Goal: Task Accomplishment & Management: Manage account settings

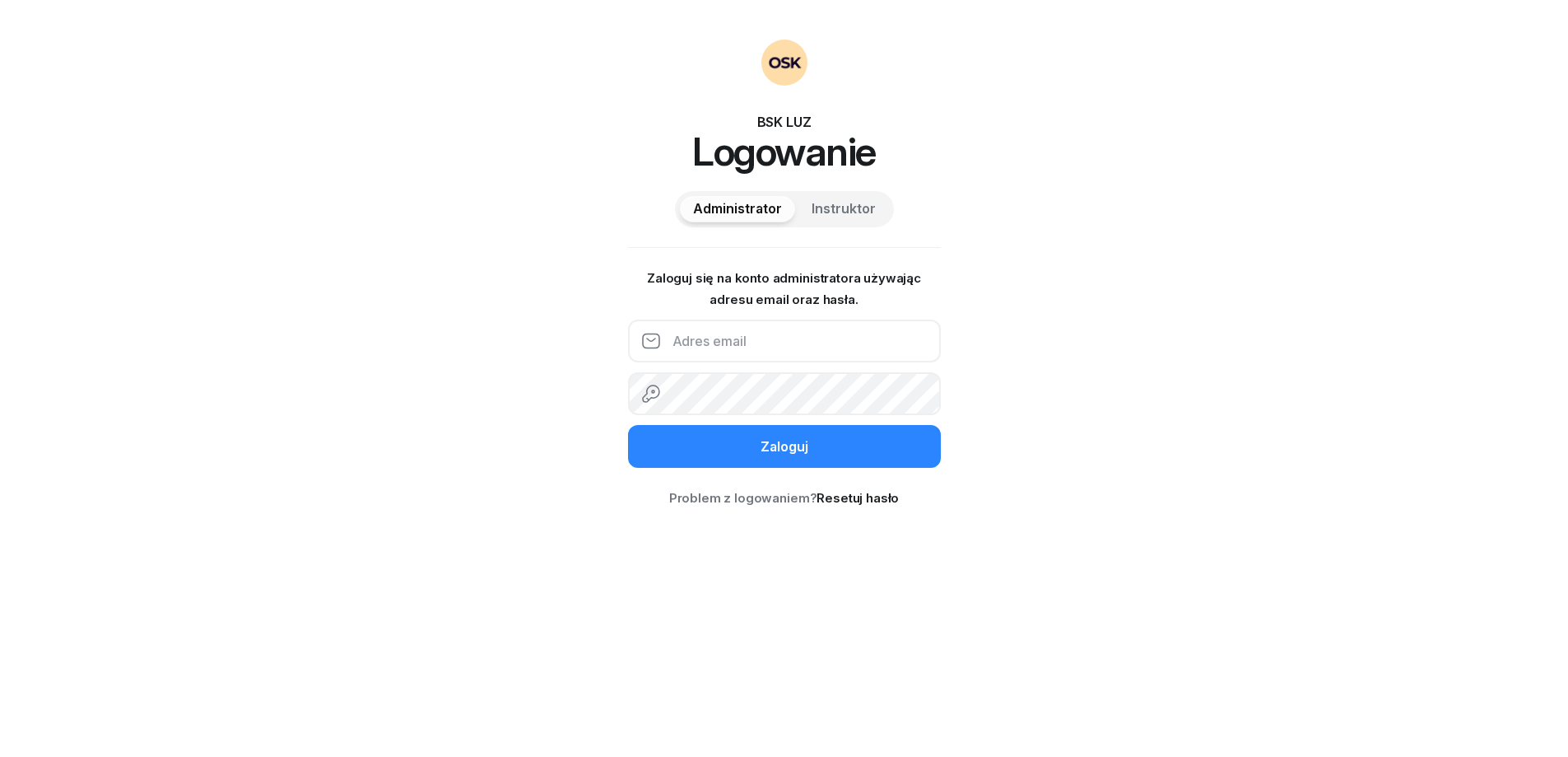
type input "796498335"
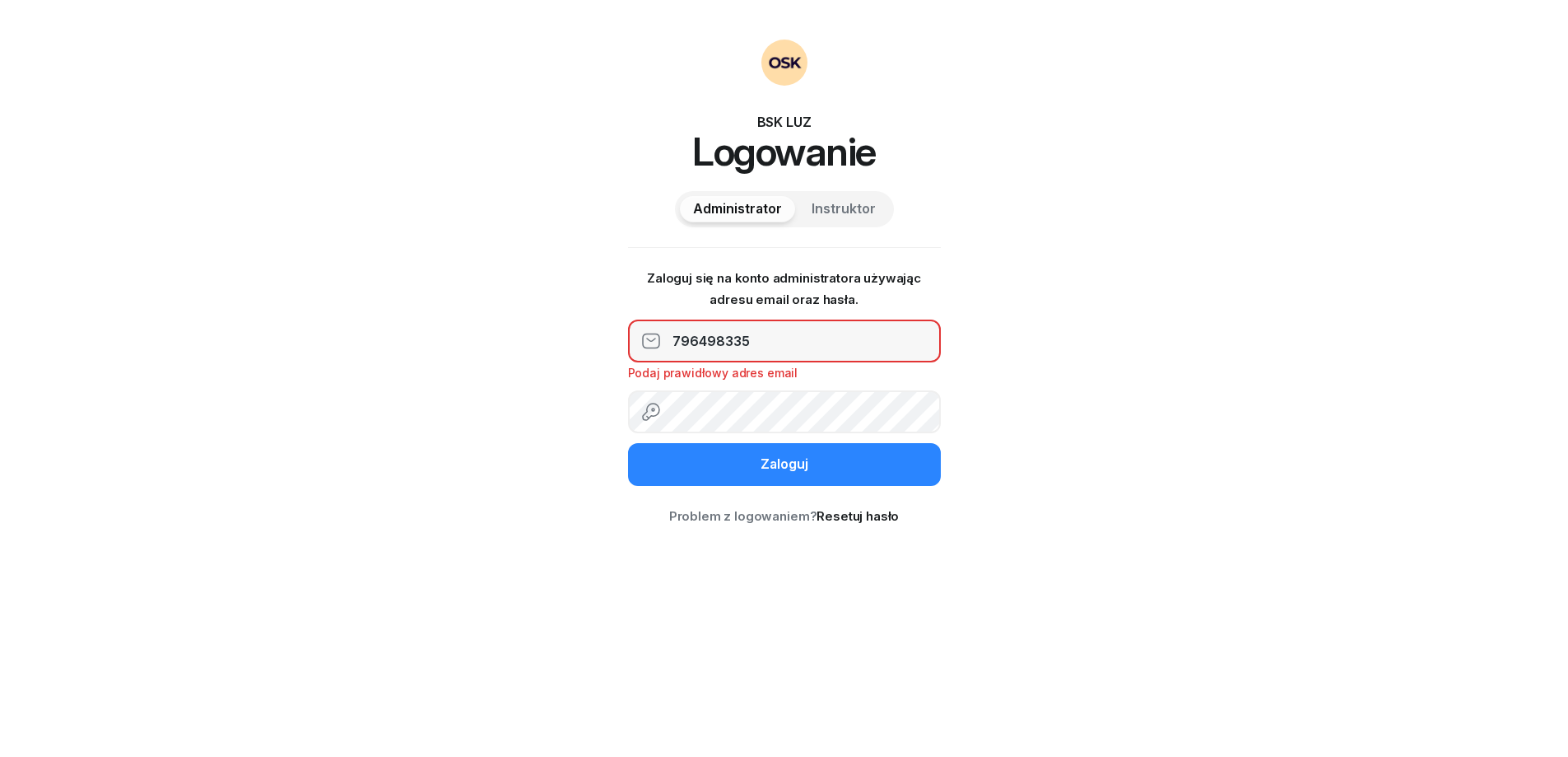
click at [846, 218] on span "Instruktor" at bounding box center [843, 209] width 64 height 21
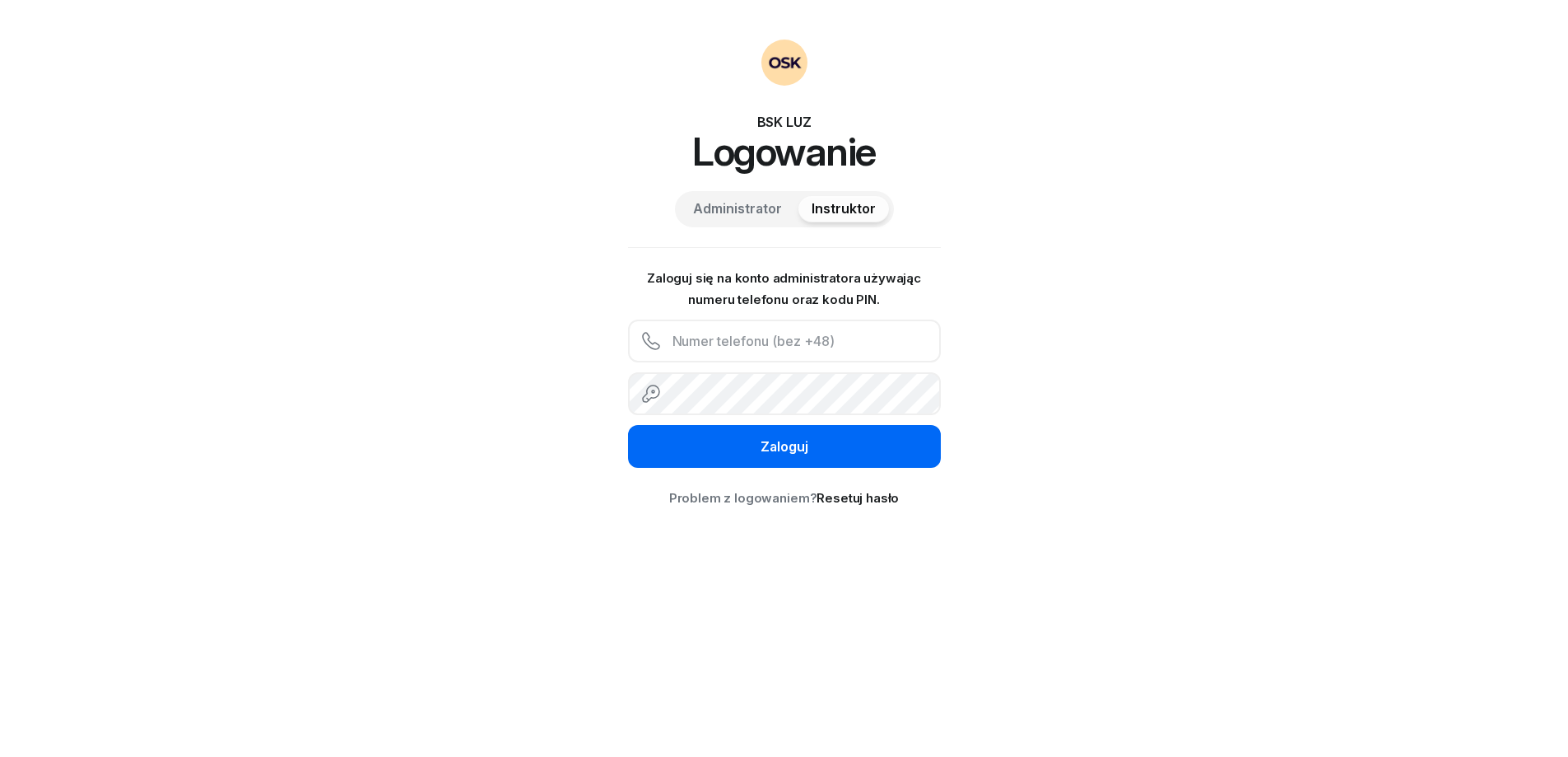
type input "796498335"
click at [810, 447] on button "Zaloguj" at bounding box center [784, 446] width 313 height 43
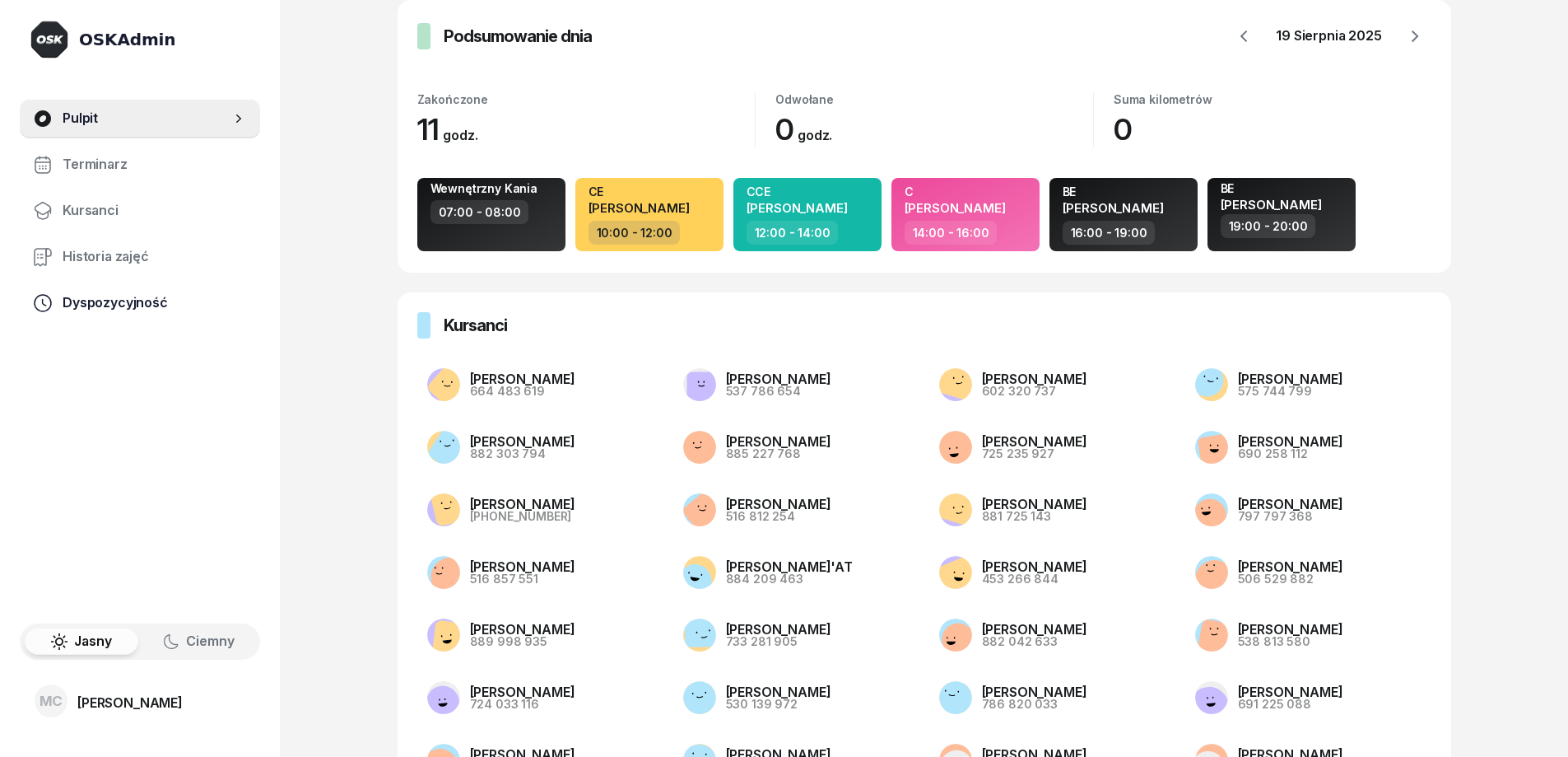
click at [137, 308] on span "Dyspozycyjność" at bounding box center [154, 303] width 185 height 21
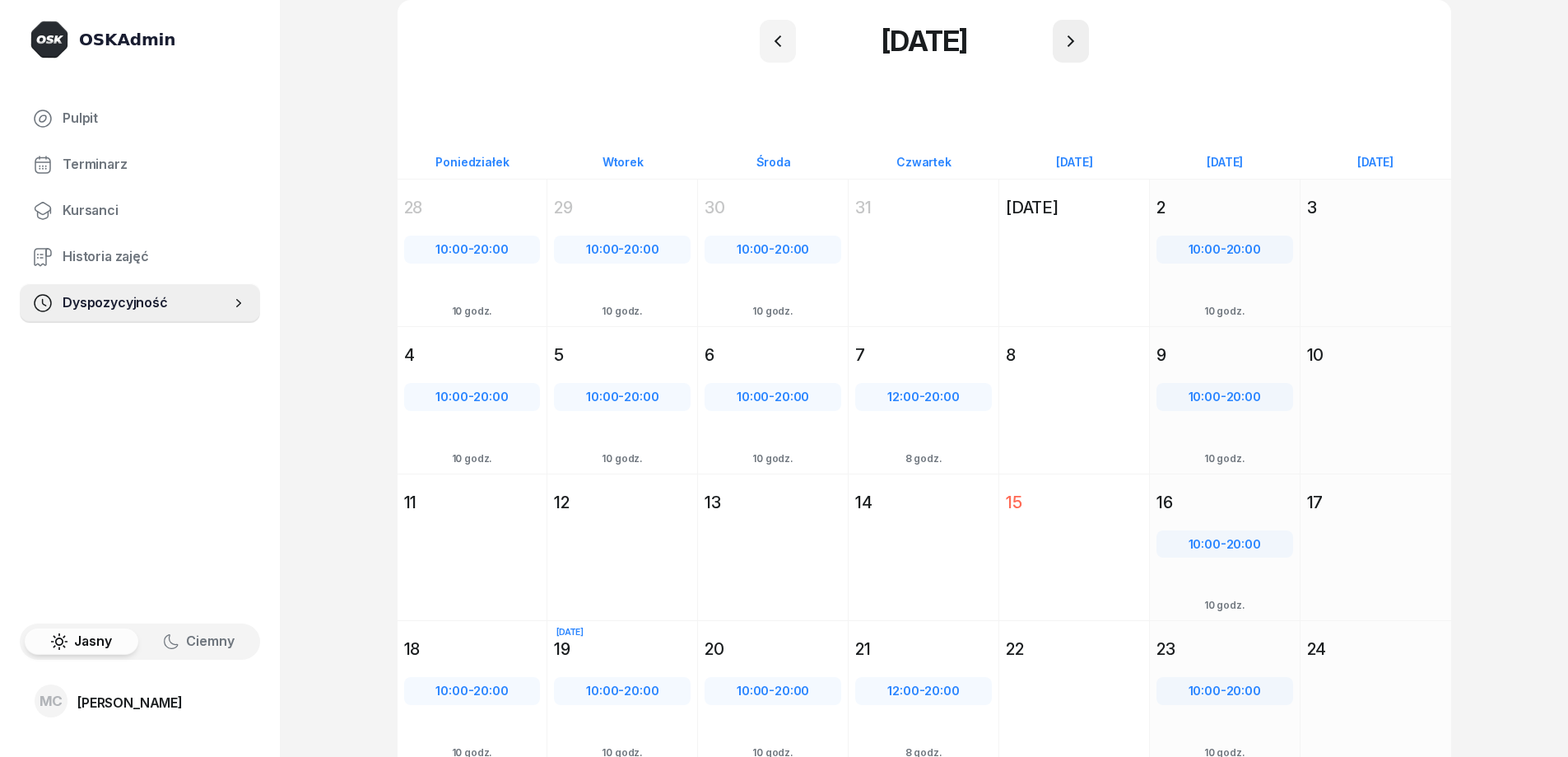
click at [1080, 52] on button "button" at bounding box center [1071, 41] width 36 height 43
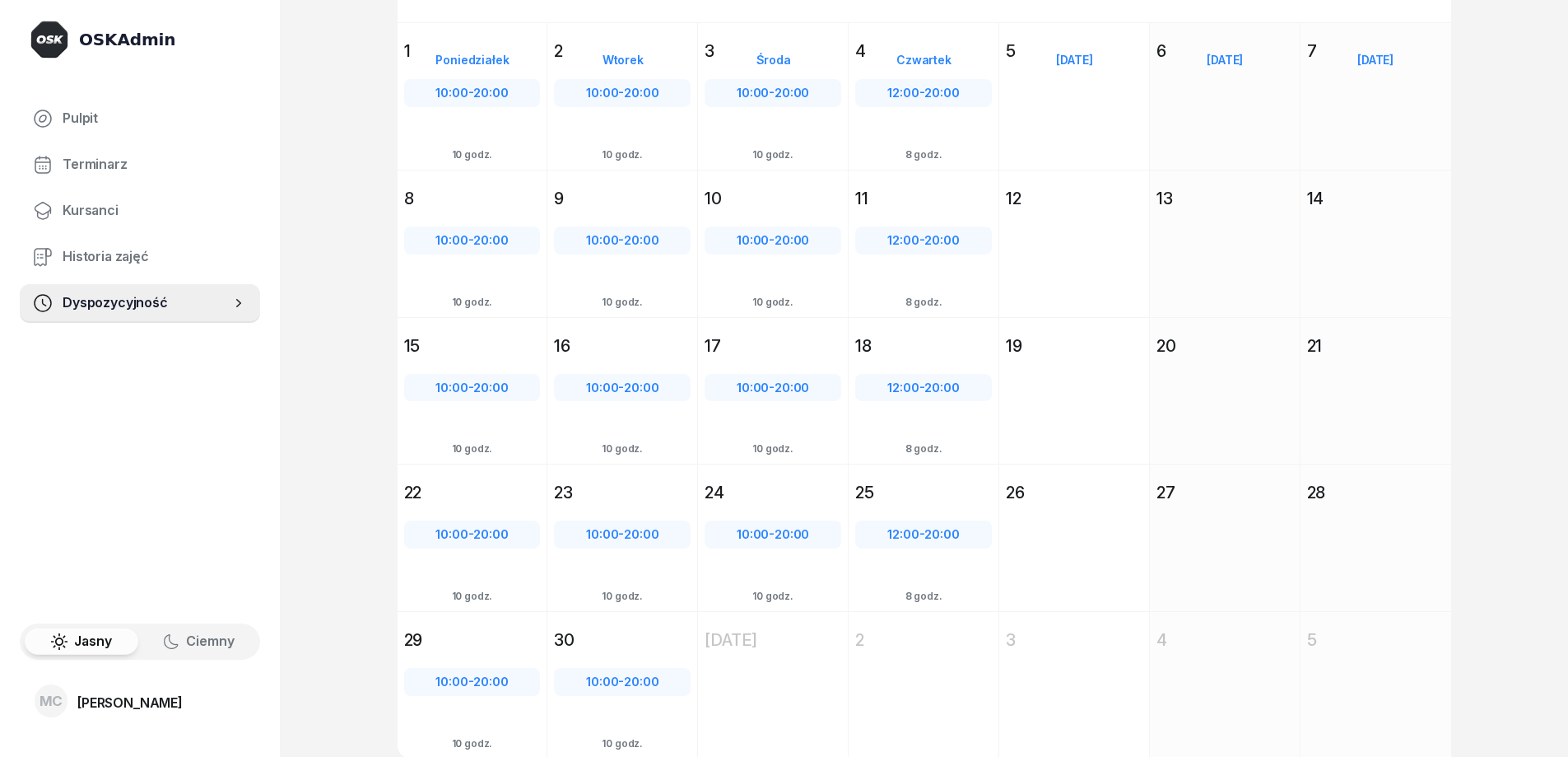
scroll to position [158, 0]
click at [1231, 103] on div "[DATE] So [DATE] 6" at bounding box center [1225, 94] width 151 height 148
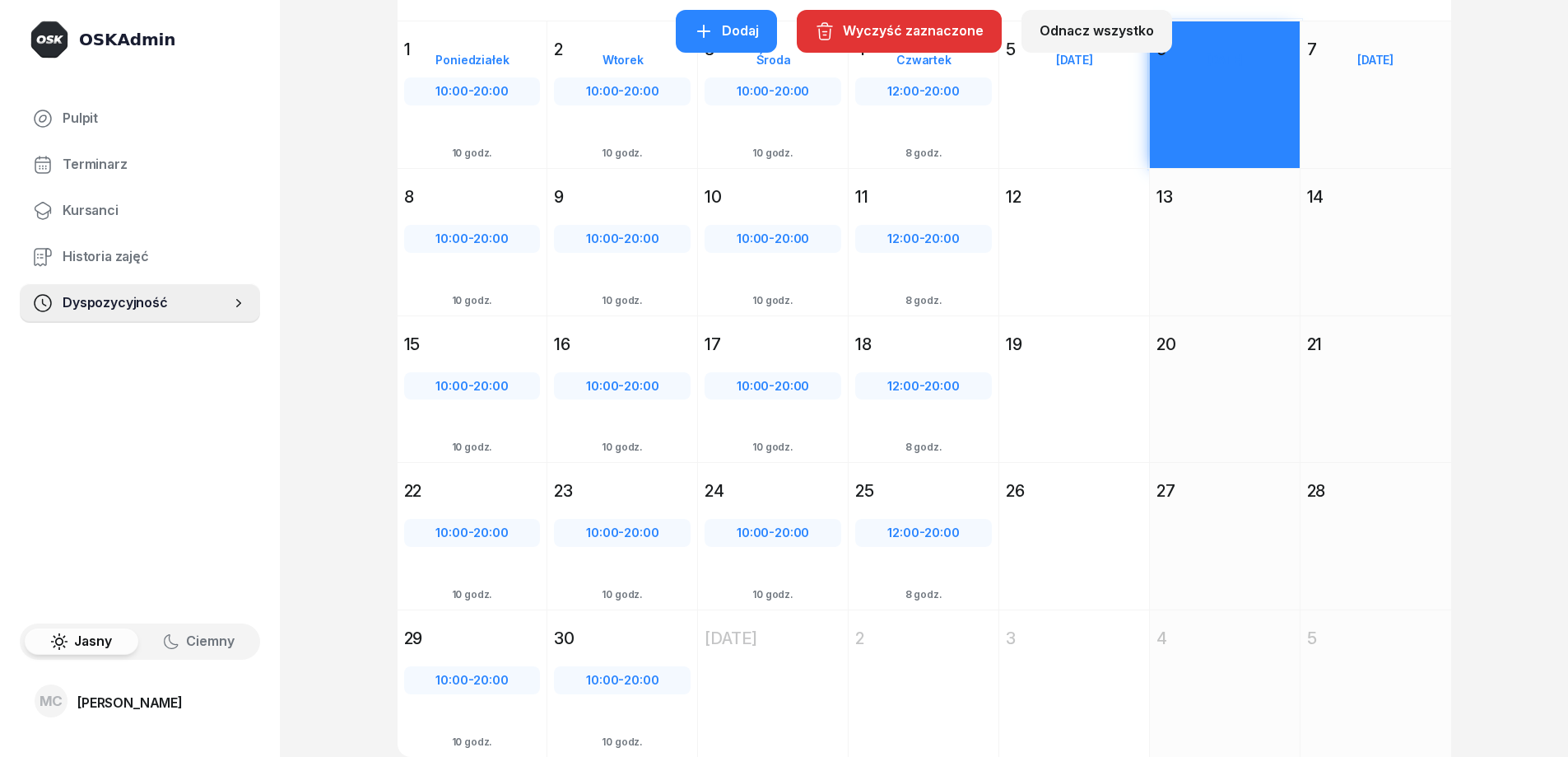
click at [1229, 554] on div "[DATE] So [DATE] 27" at bounding box center [1225, 535] width 151 height 148
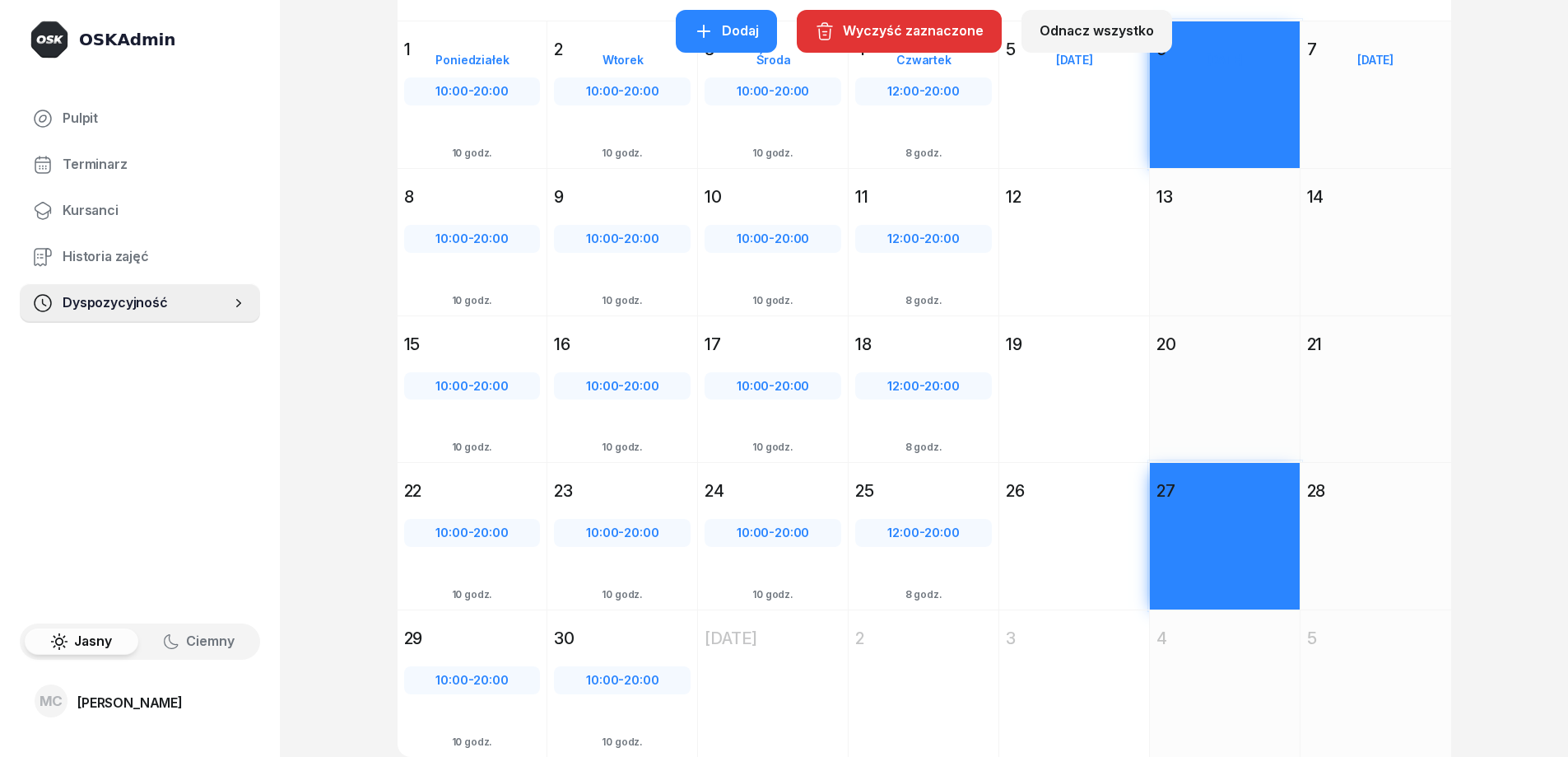
click at [741, 29] on div "Dodaj" at bounding box center [726, 31] width 65 height 21
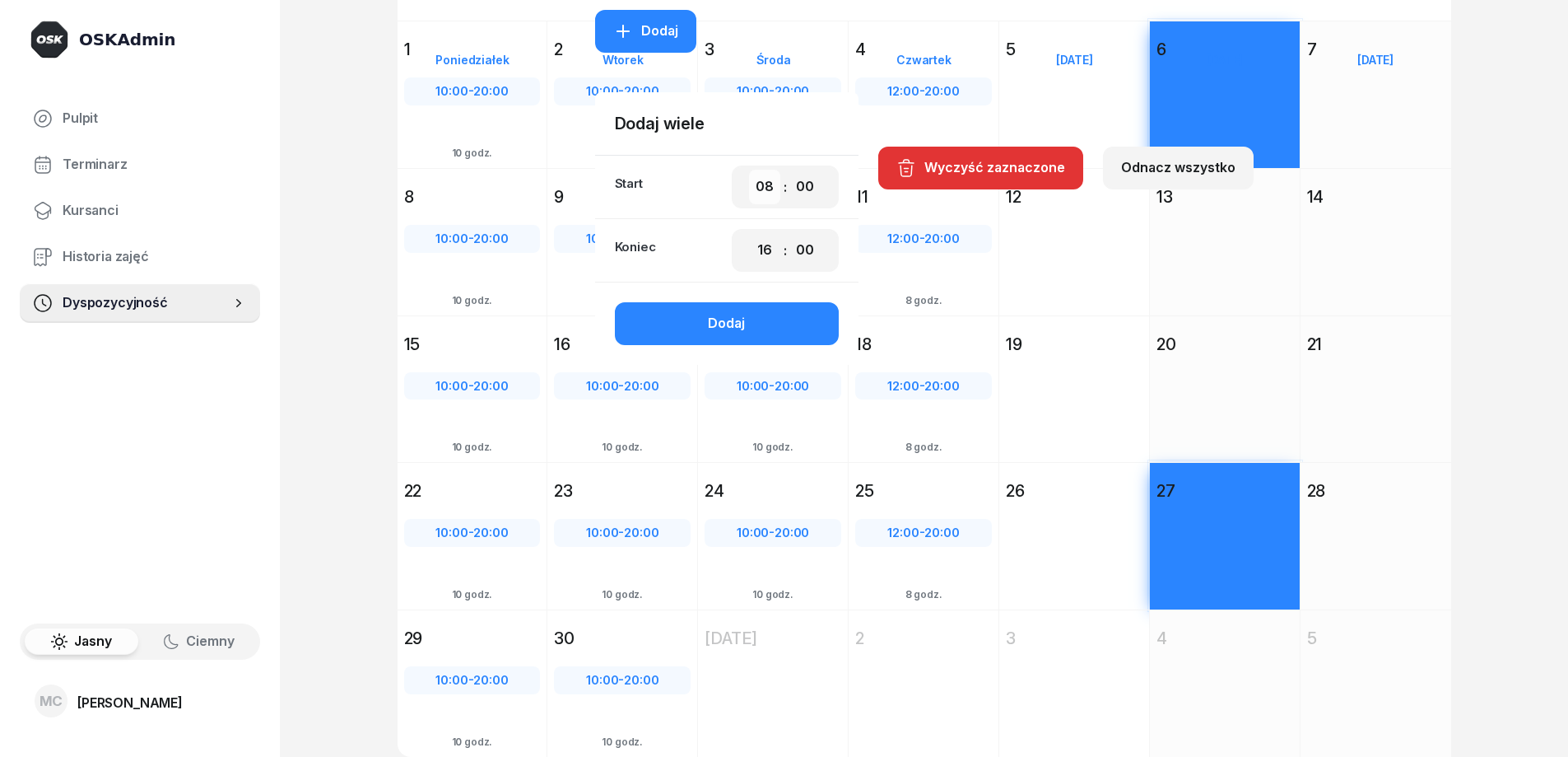
click at [763, 187] on select "00 01 02 03 04 05 06 07 08 09 10 11 12 13 14 15 16 17 18 19 20 21 22 23" at bounding box center [765, 188] width 31 height 35
select select "10"
click at [757, 170] on select "00 01 02 03 04 05 06 07 08 09 10 11 12 13 14 15 16 17 18 19 20 21 22 23" at bounding box center [765, 188] width 31 height 35
click at [773, 249] on select "00 01 02 03 04 05 06 07 08 09 10 11 12 13 14 15 16 17 18 19 20 21 22 23" at bounding box center [765, 251] width 31 height 35
click at [757, 233] on select "00 01 02 03 04 05 06 07 08 09 10 11 12 13 14 15 16 17 18 19 20 21 22 23" at bounding box center [765, 251] width 31 height 35
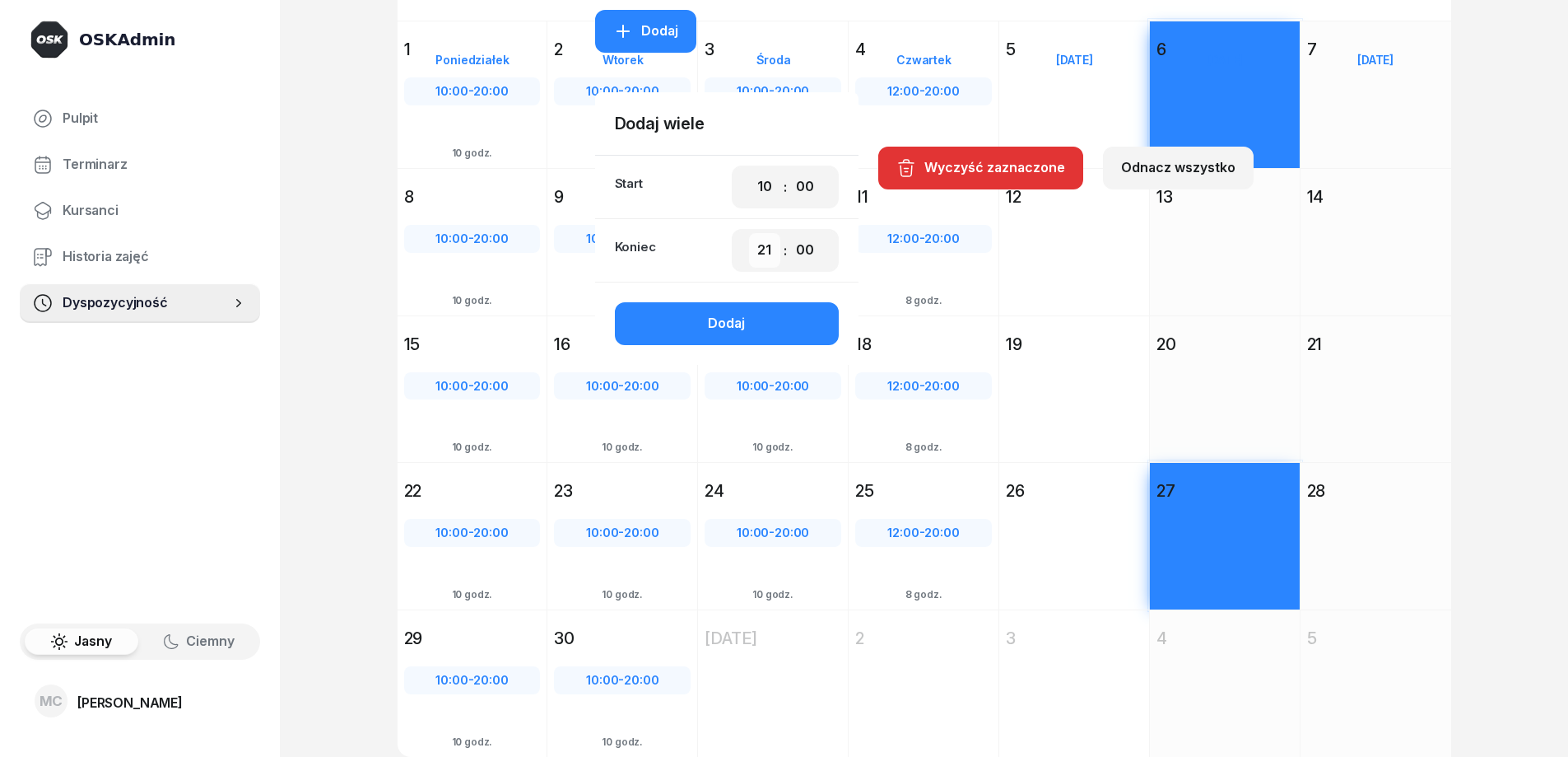
click at [763, 251] on select "00 01 02 03 04 05 06 07 08 09 10 11 12 13 14 15 16 17 18 19 20 21 22 23" at bounding box center [765, 251] width 31 height 35
select select "20"
click at [757, 233] on select "00 01 02 03 04 05 06 07 08 09 10 11 12 13 14 15 16 17 18 19 20 21 22 23" at bounding box center [765, 251] width 31 height 35
click at [800, 327] on button "Dodaj" at bounding box center [727, 324] width 223 height 43
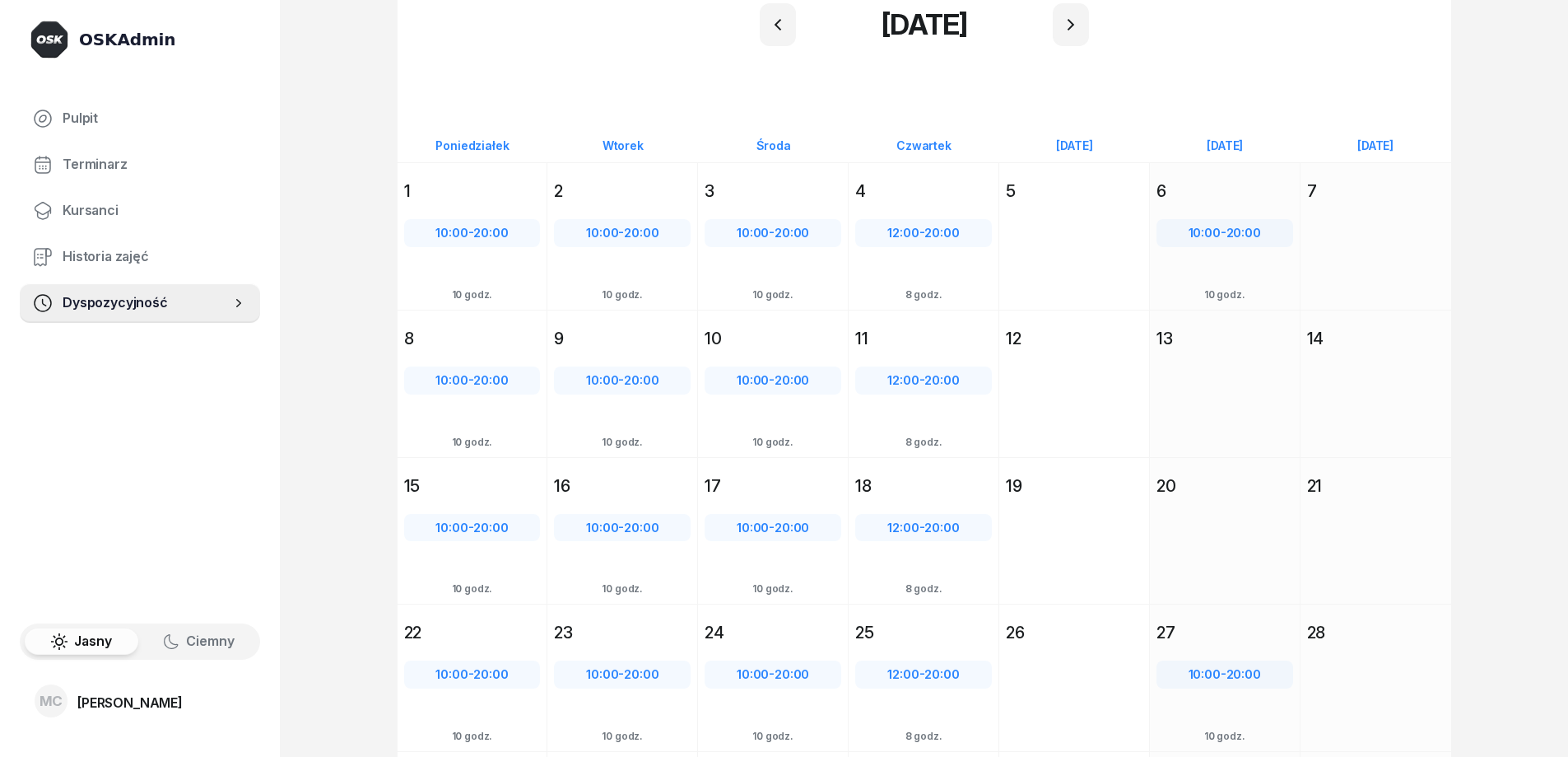
scroll to position [0, 0]
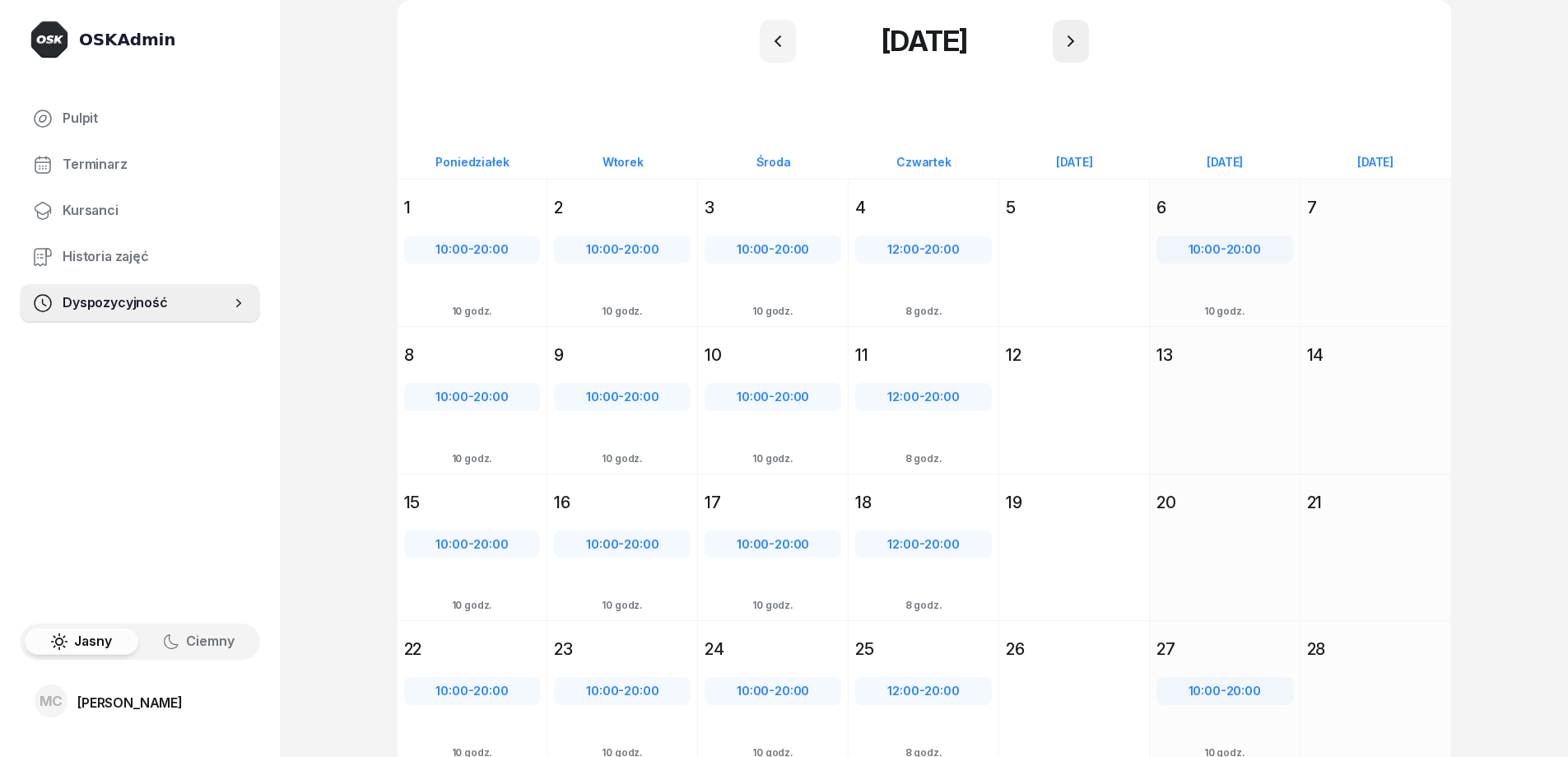
click at [1081, 51] on button "button" at bounding box center [1071, 41] width 36 height 43
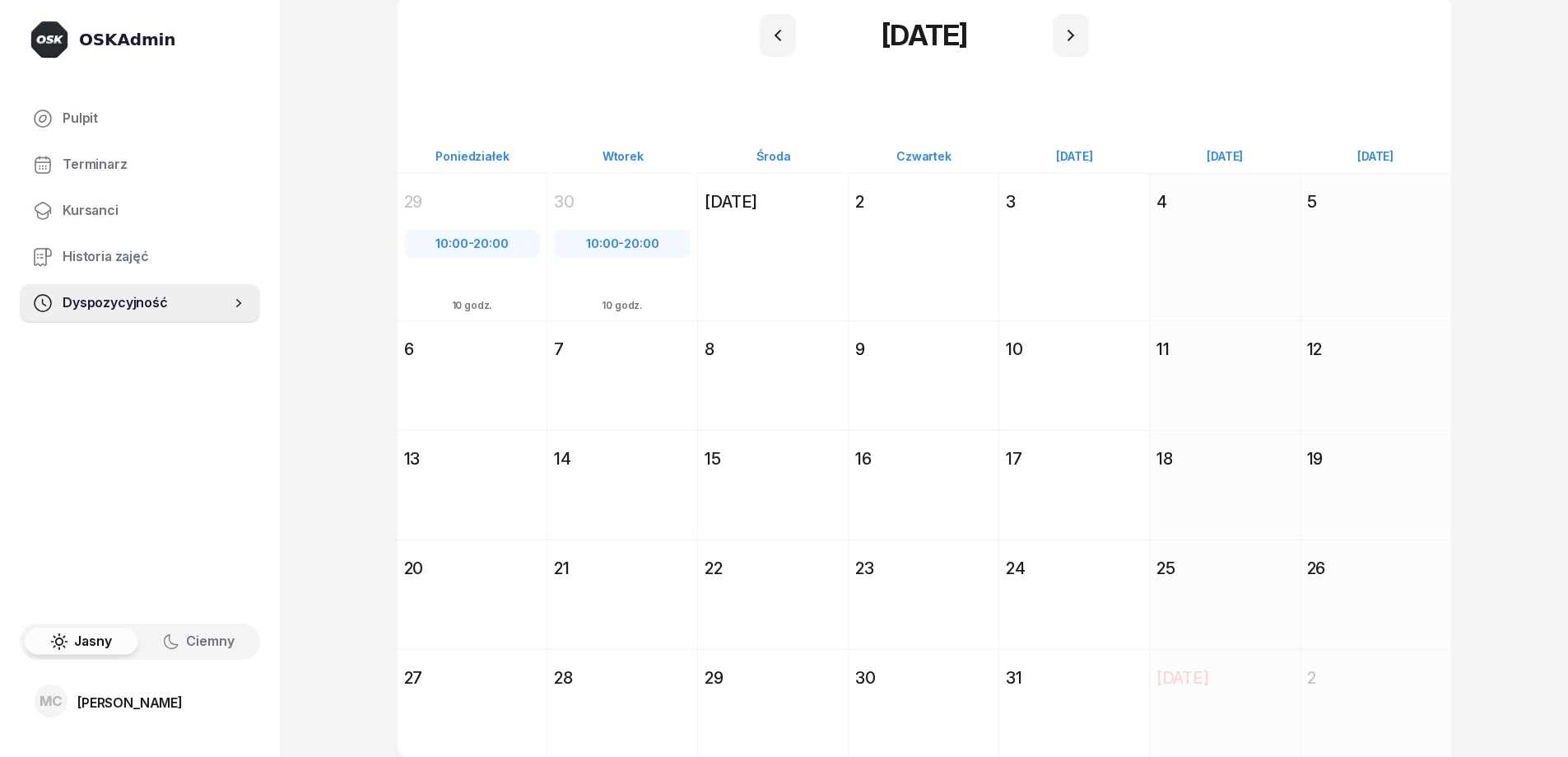
scroll to position [8, 0]
click at [1150, 700] on div "[DATE] Pt [DATE] 31" at bounding box center [1225, 702] width 151 height 110
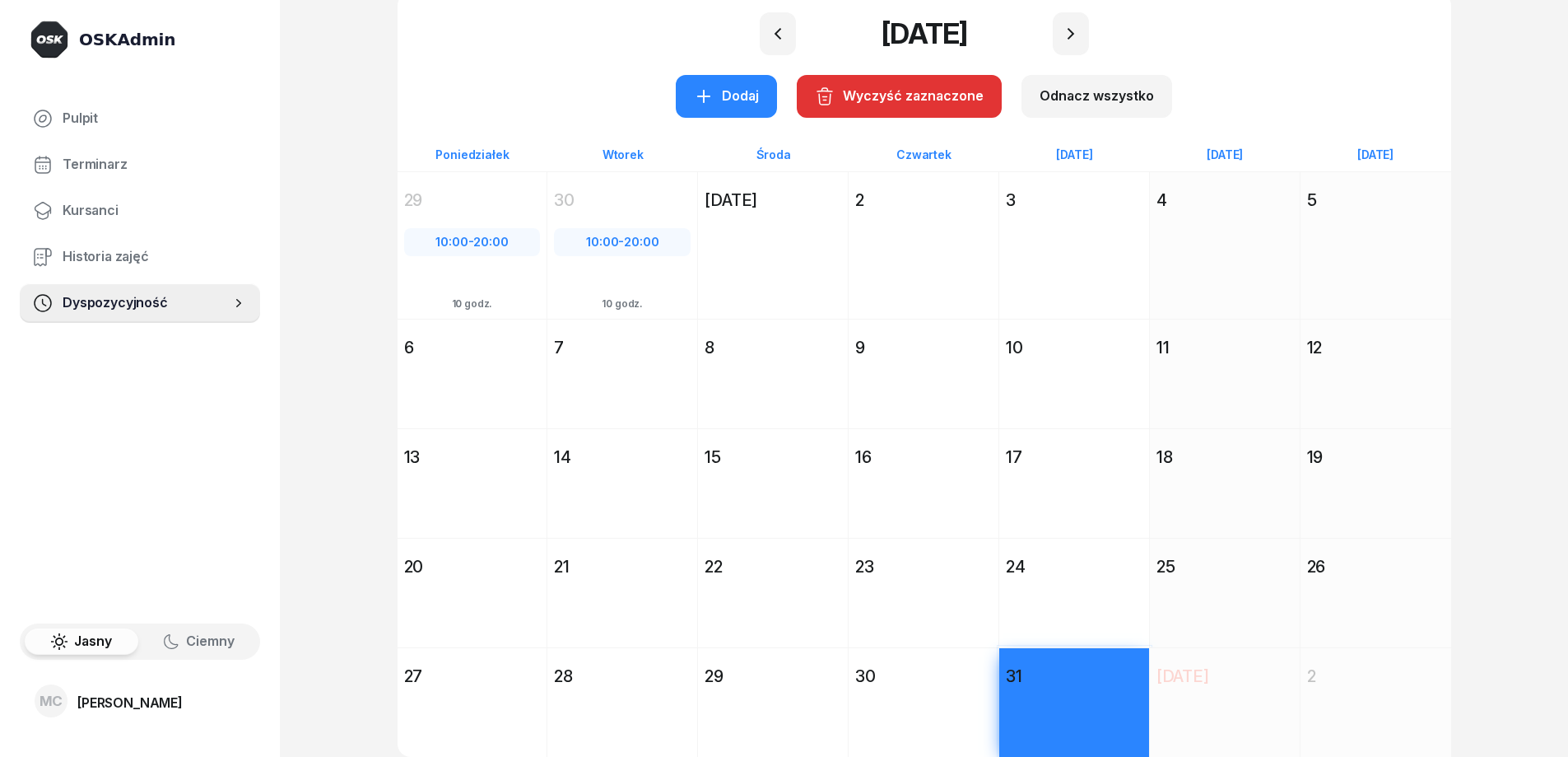
click at [1489, 389] on div "OSKAdmin Pulpit Terminarz Kursanci Historia zajęć Dyspozycyjność Jasny Ciemny M…" at bounding box center [784, 374] width 1568 height 764
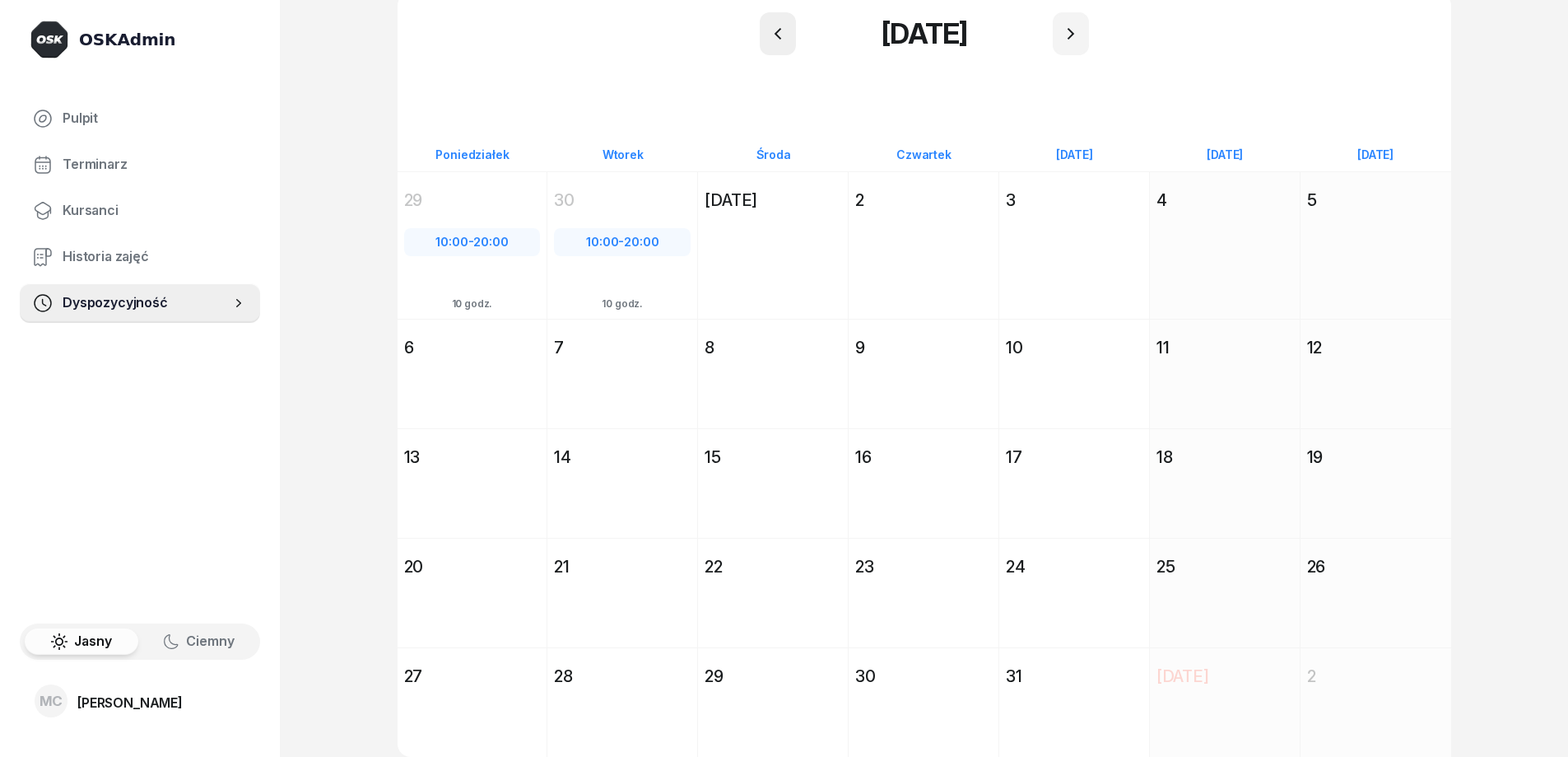
click at [767, 21] on button "button" at bounding box center [777, 34] width 36 height 43
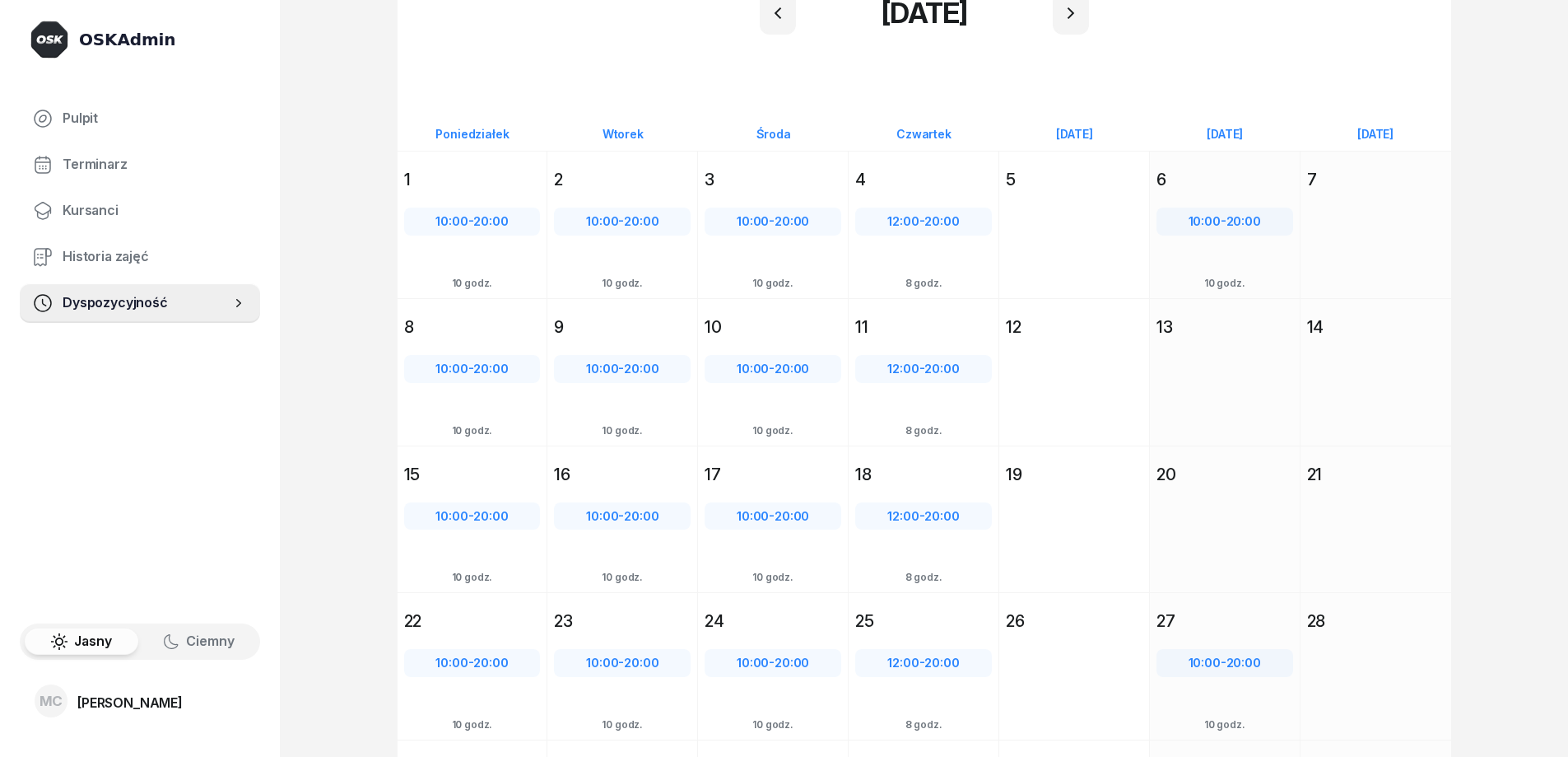
scroll to position [89, 0]
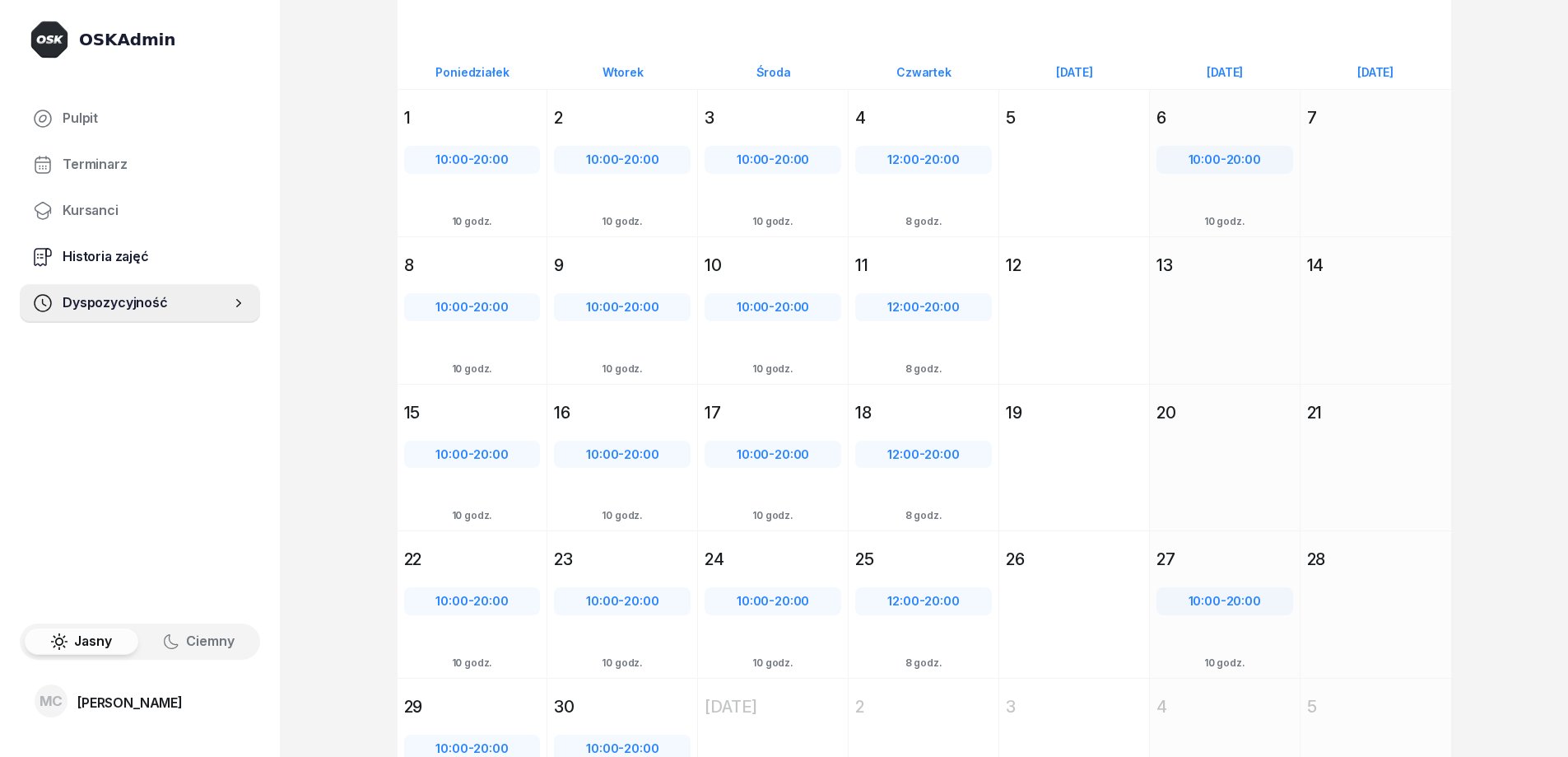
click at [193, 251] on span "Historia zajęć" at bounding box center [154, 257] width 185 height 21
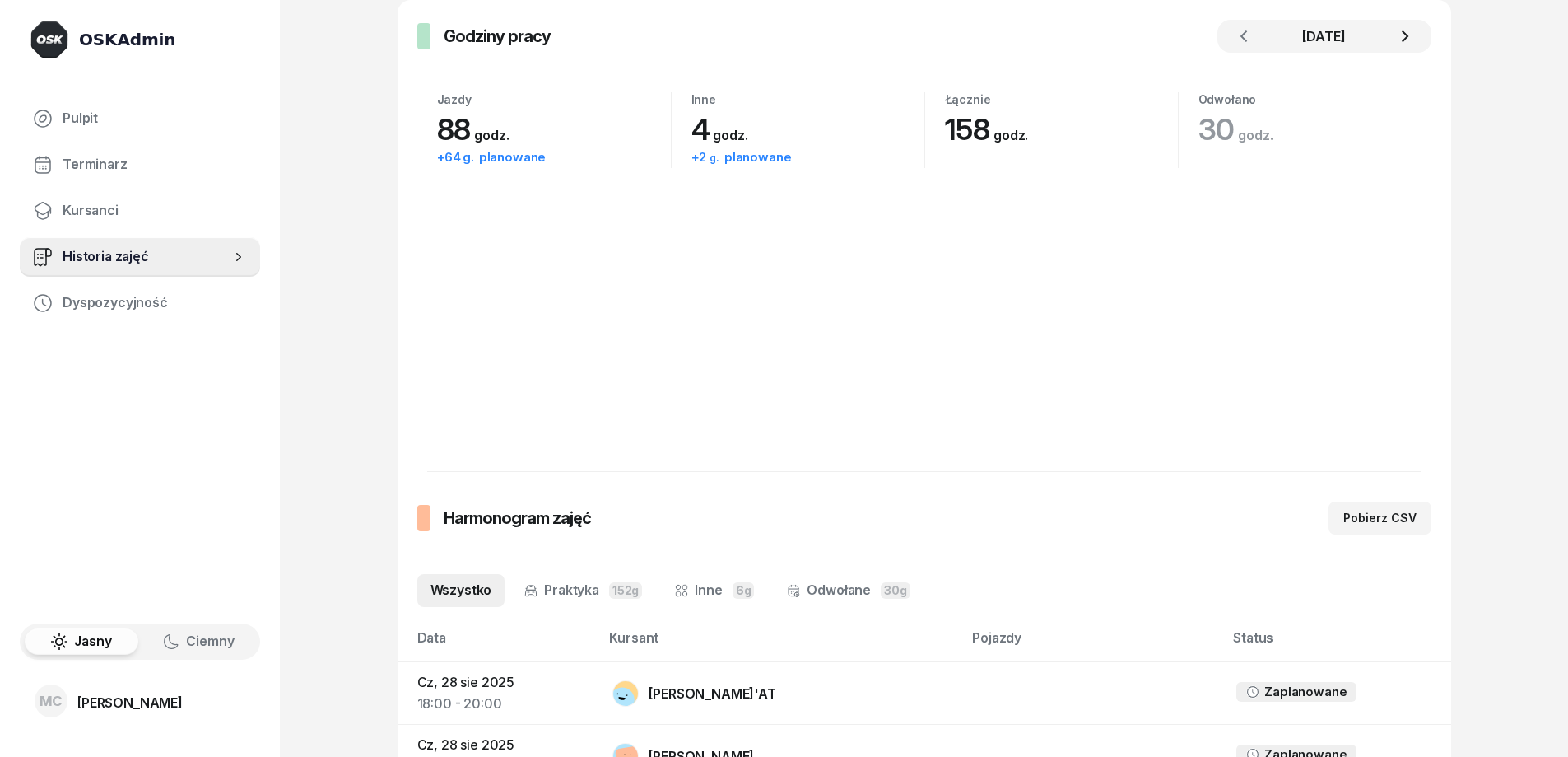
click at [1403, 44] on icon "button" at bounding box center [1405, 36] width 19 height 19
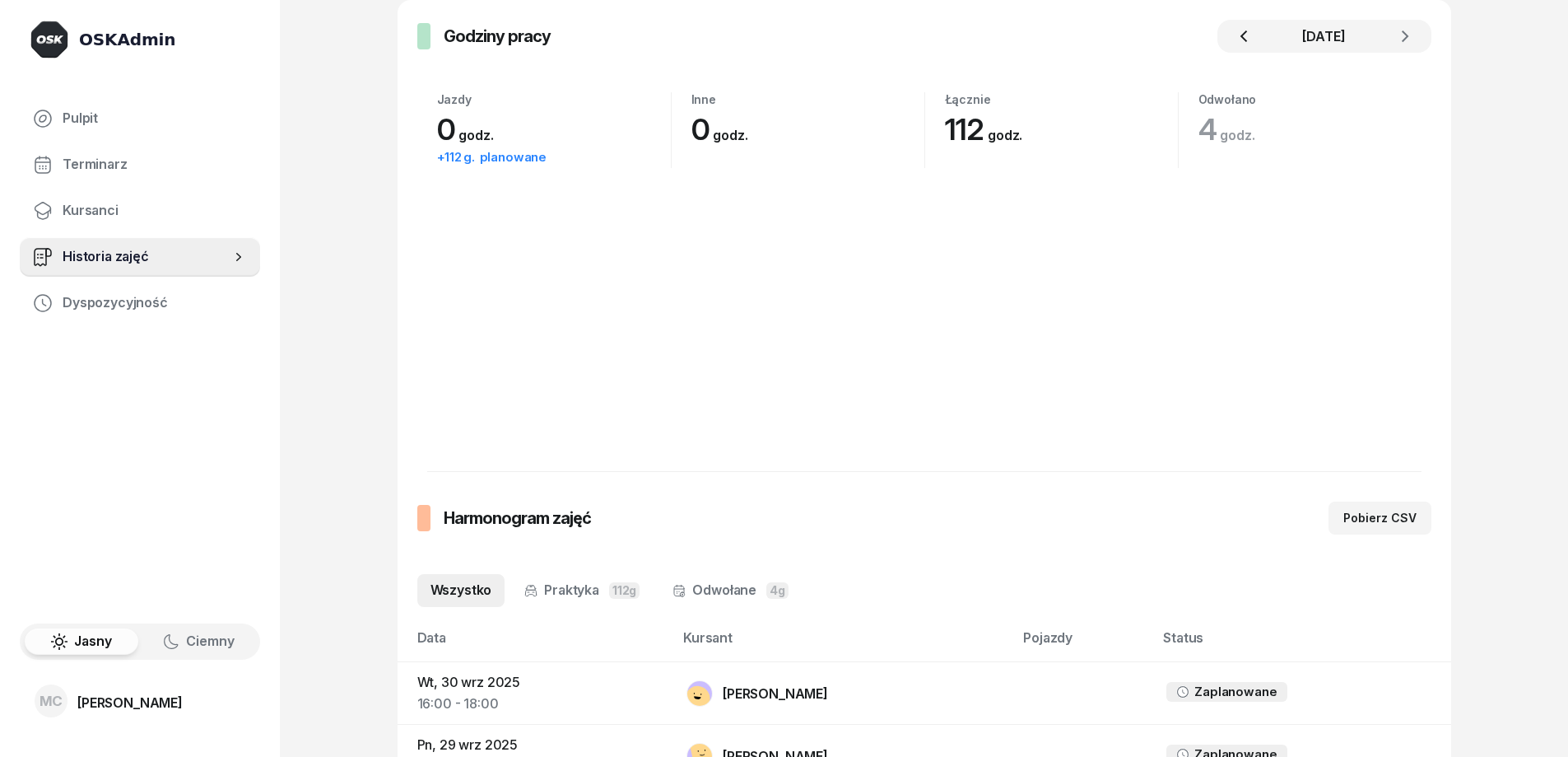
click at [1250, 37] on icon "button" at bounding box center [1244, 36] width 19 height 19
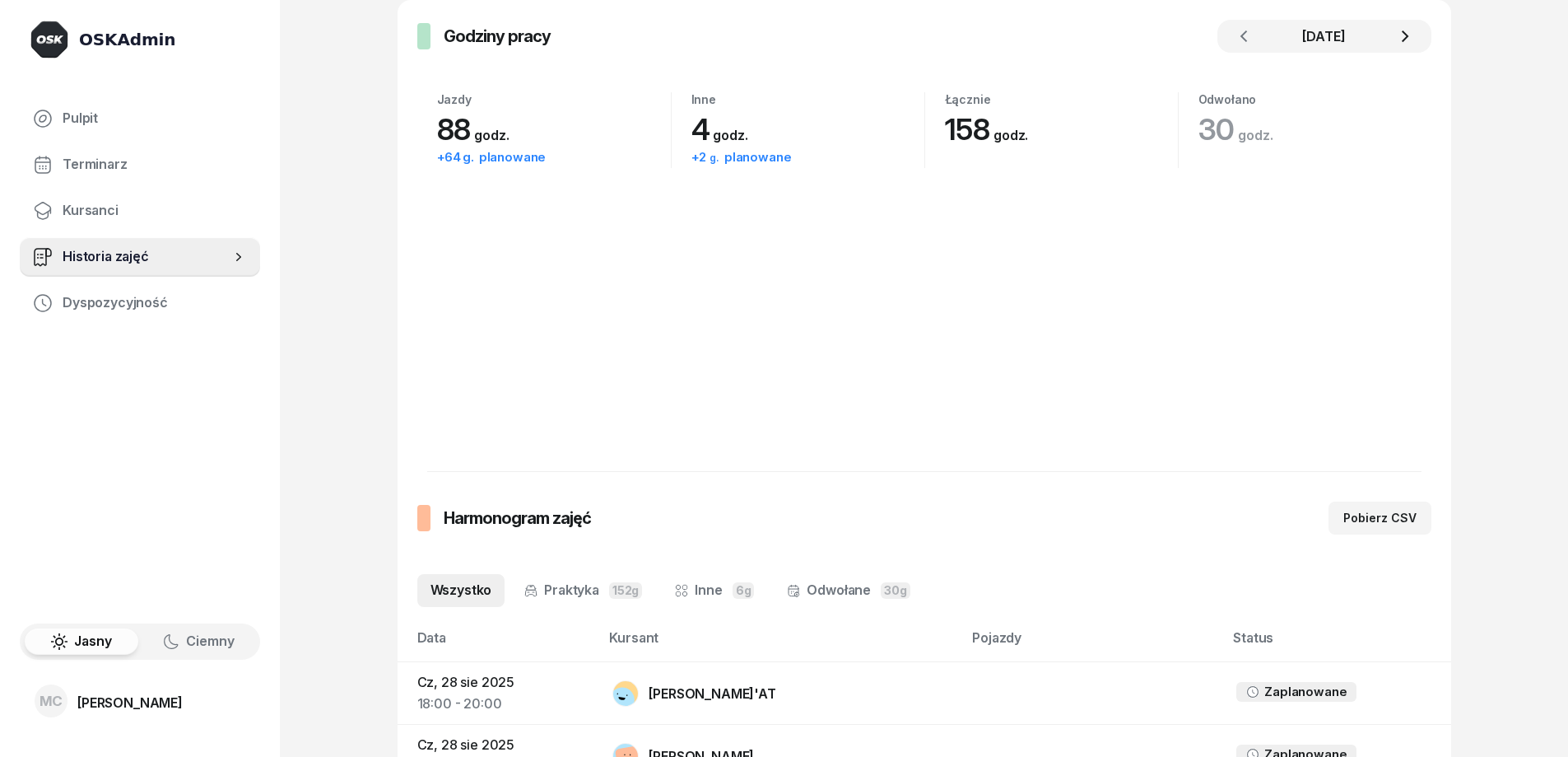
click at [1414, 29] on icon "button" at bounding box center [1405, 36] width 19 height 19
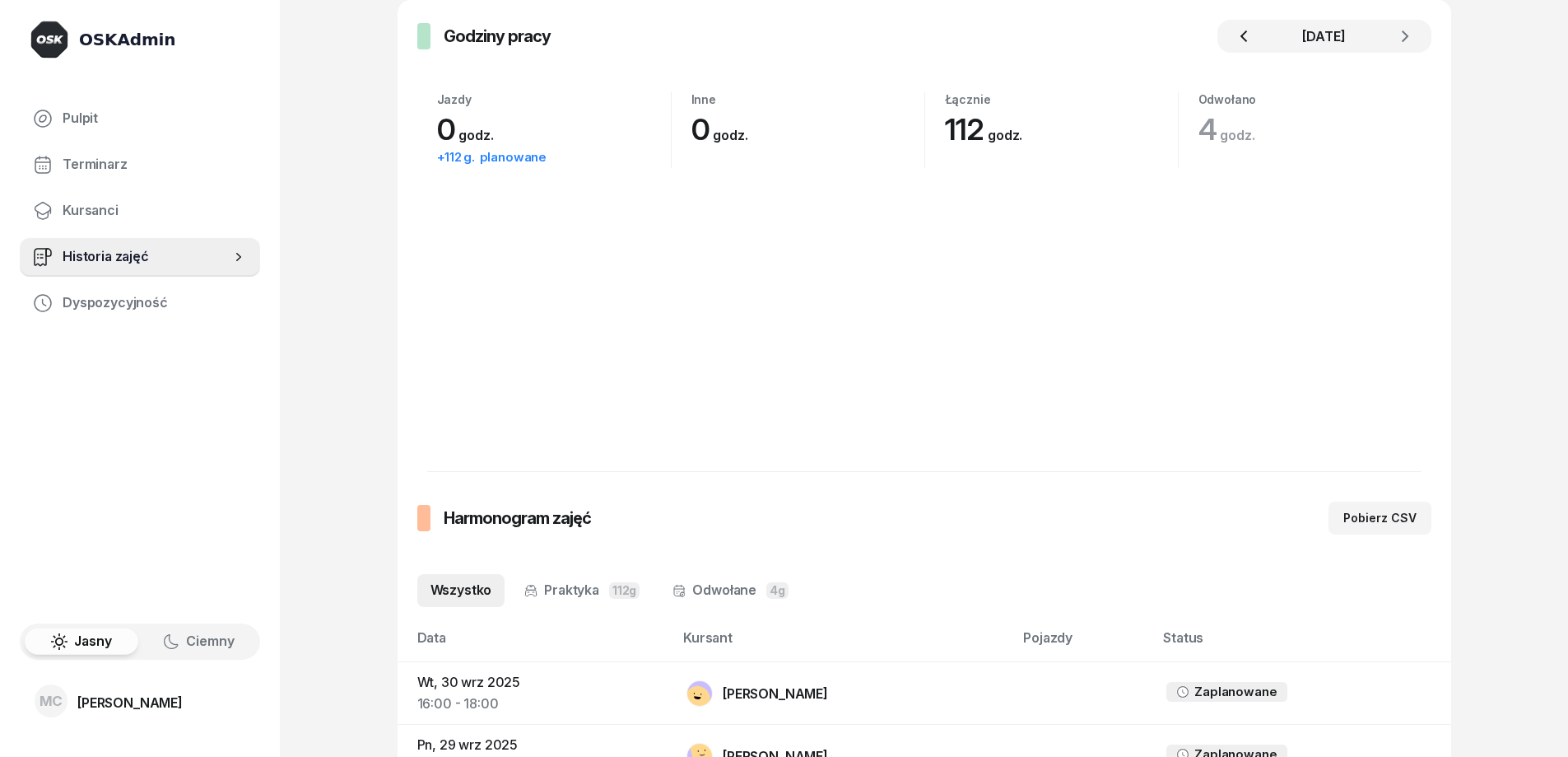
click at [1244, 35] on icon "button" at bounding box center [1244, 36] width 19 height 19
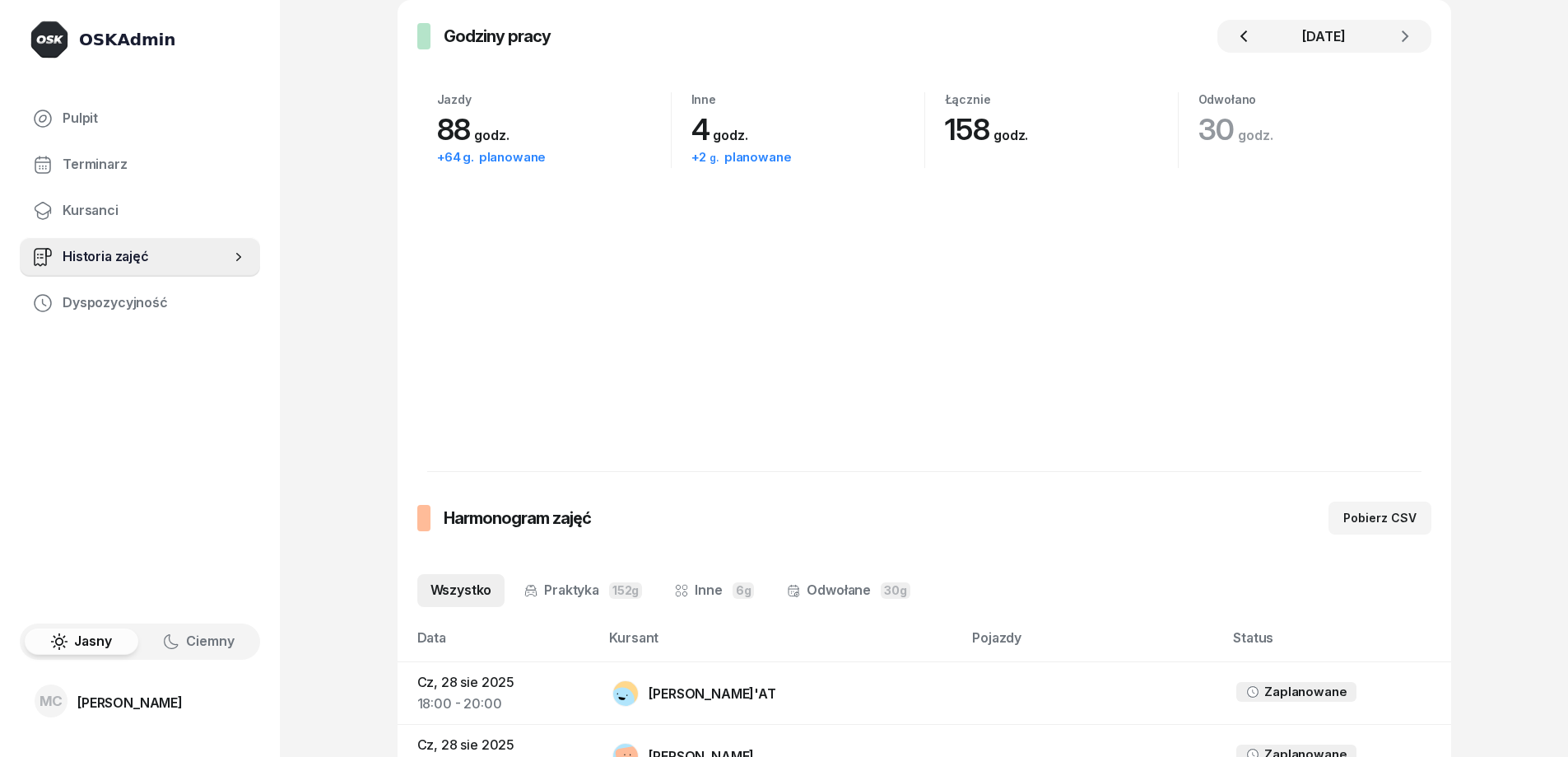
click at [1244, 35] on icon "button" at bounding box center [1244, 36] width 19 height 19
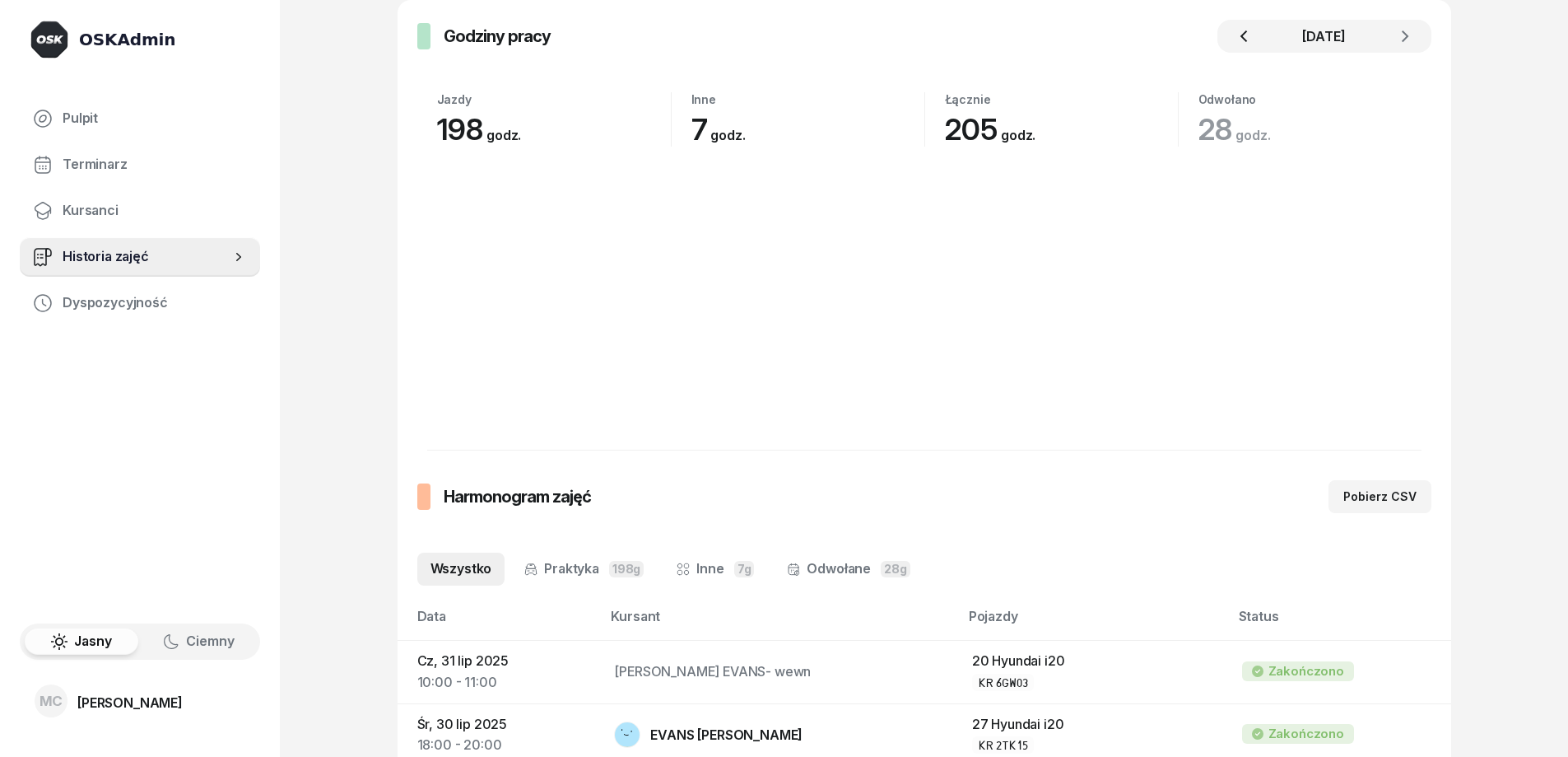
click at [1244, 29] on icon "button" at bounding box center [1244, 36] width 19 height 19
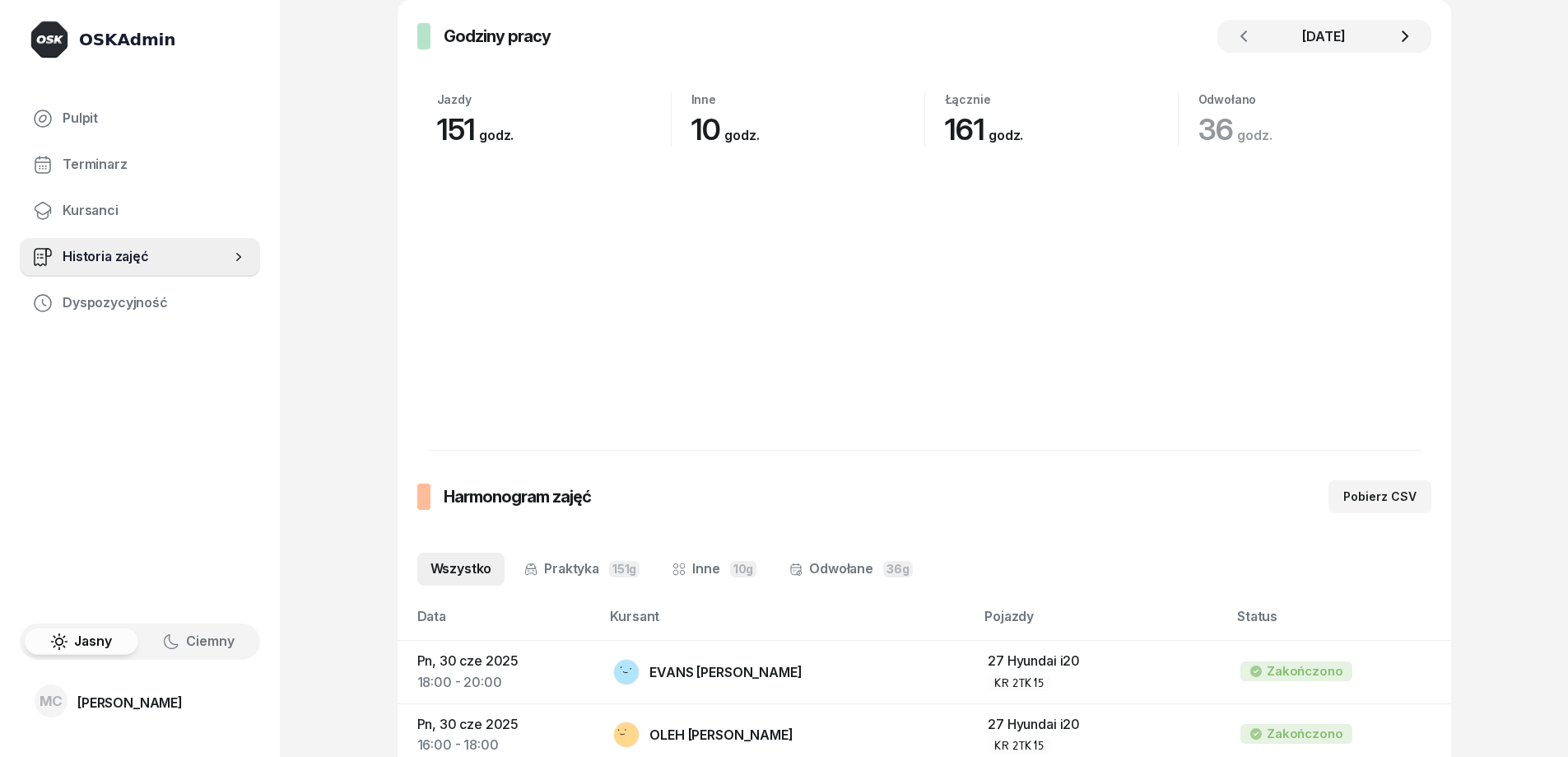
click at [1410, 36] on icon "button" at bounding box center [1405, 36] width 19 height 19
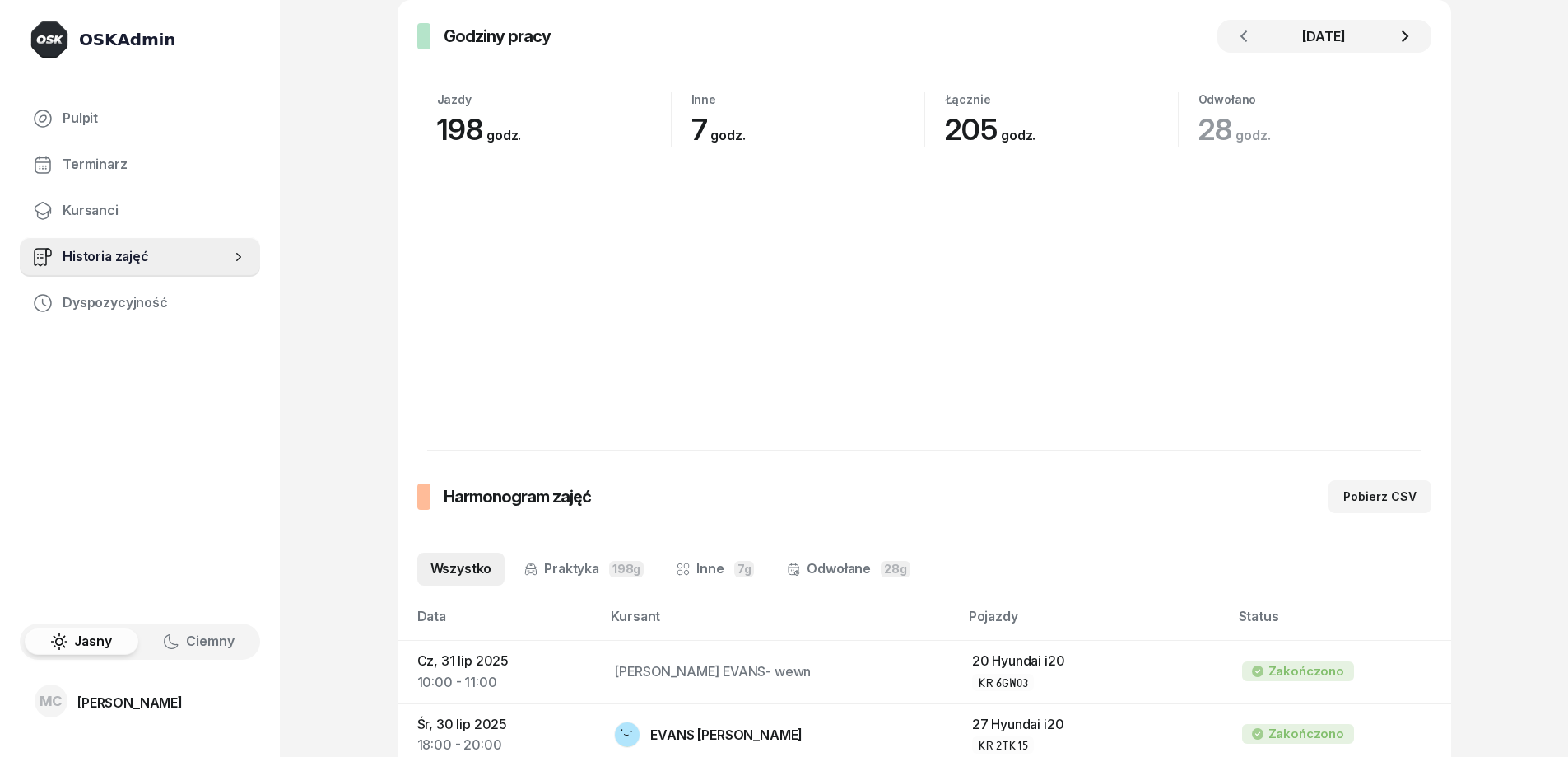
click at [1409, 35] on icon "button" at bounding box center [1405, 36] width 19 height 19
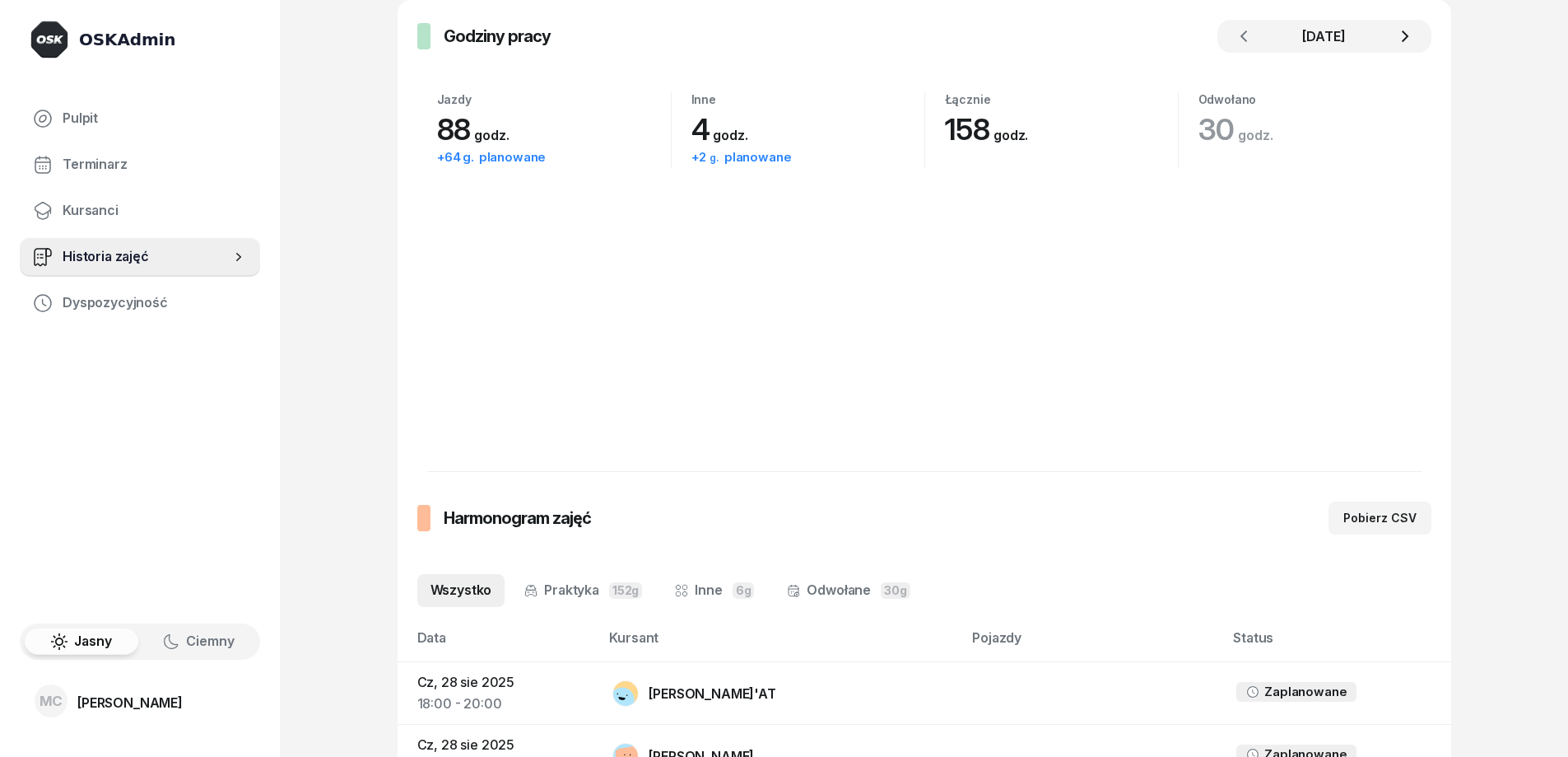
click at [1409, 29] on icon "button" at bounding box center [1405, 36] width 19 height 19
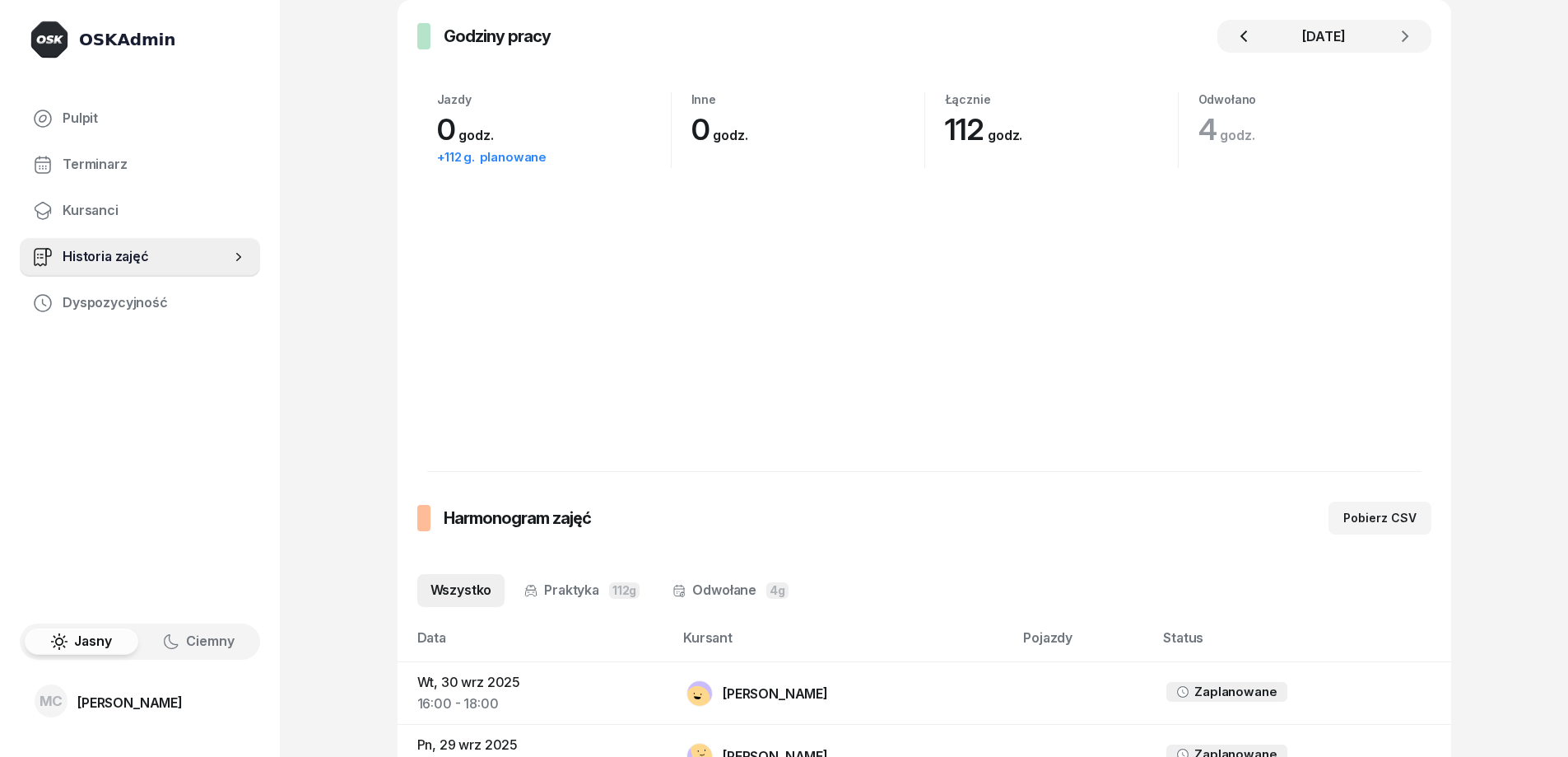
click at [1246, 46] on button "button" at bounding box center [1244, 36] width 33 height 33
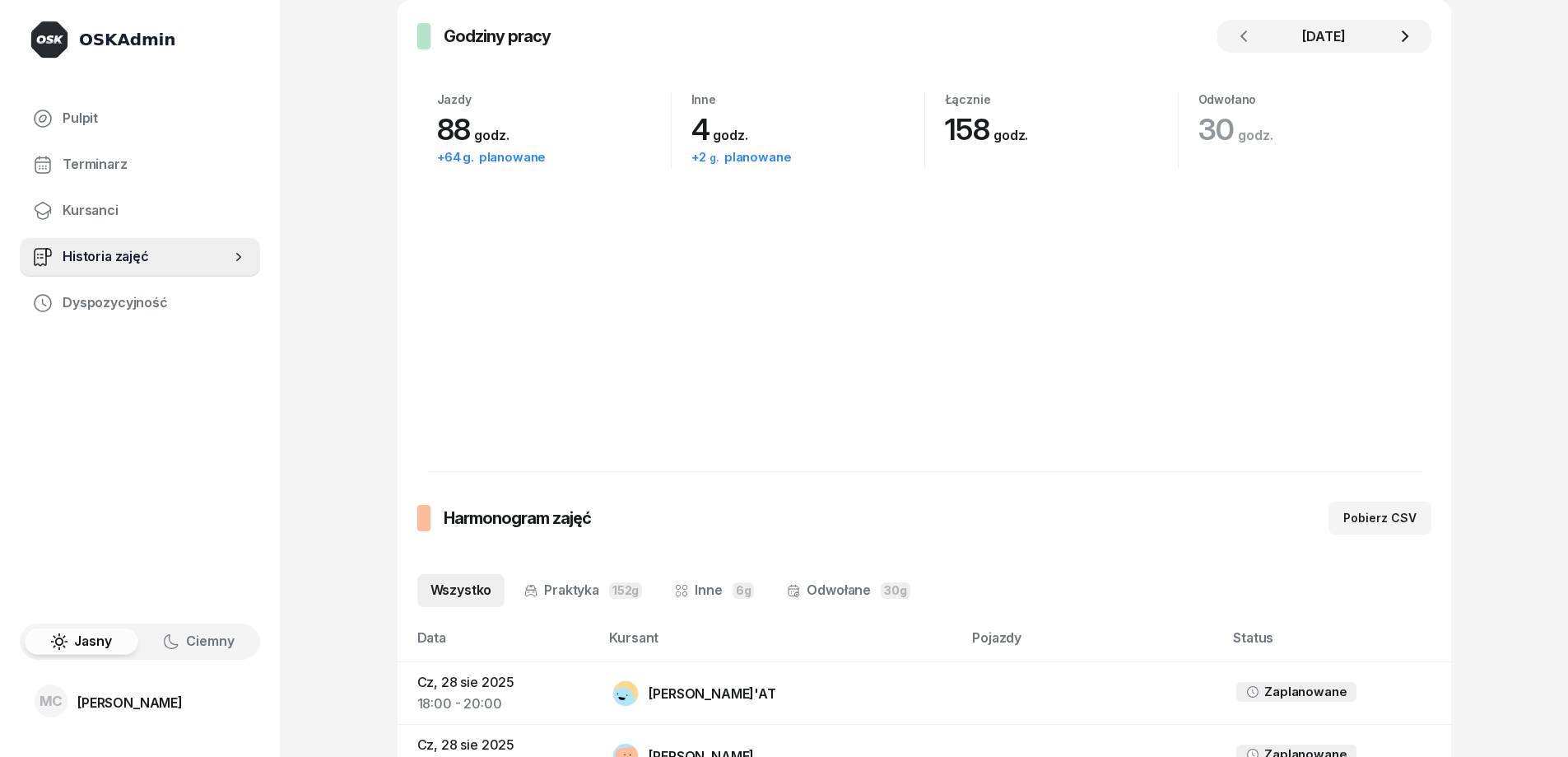
click at [1406, 49] on button "button" at bounding box center [1405, 36] width 33 height 33
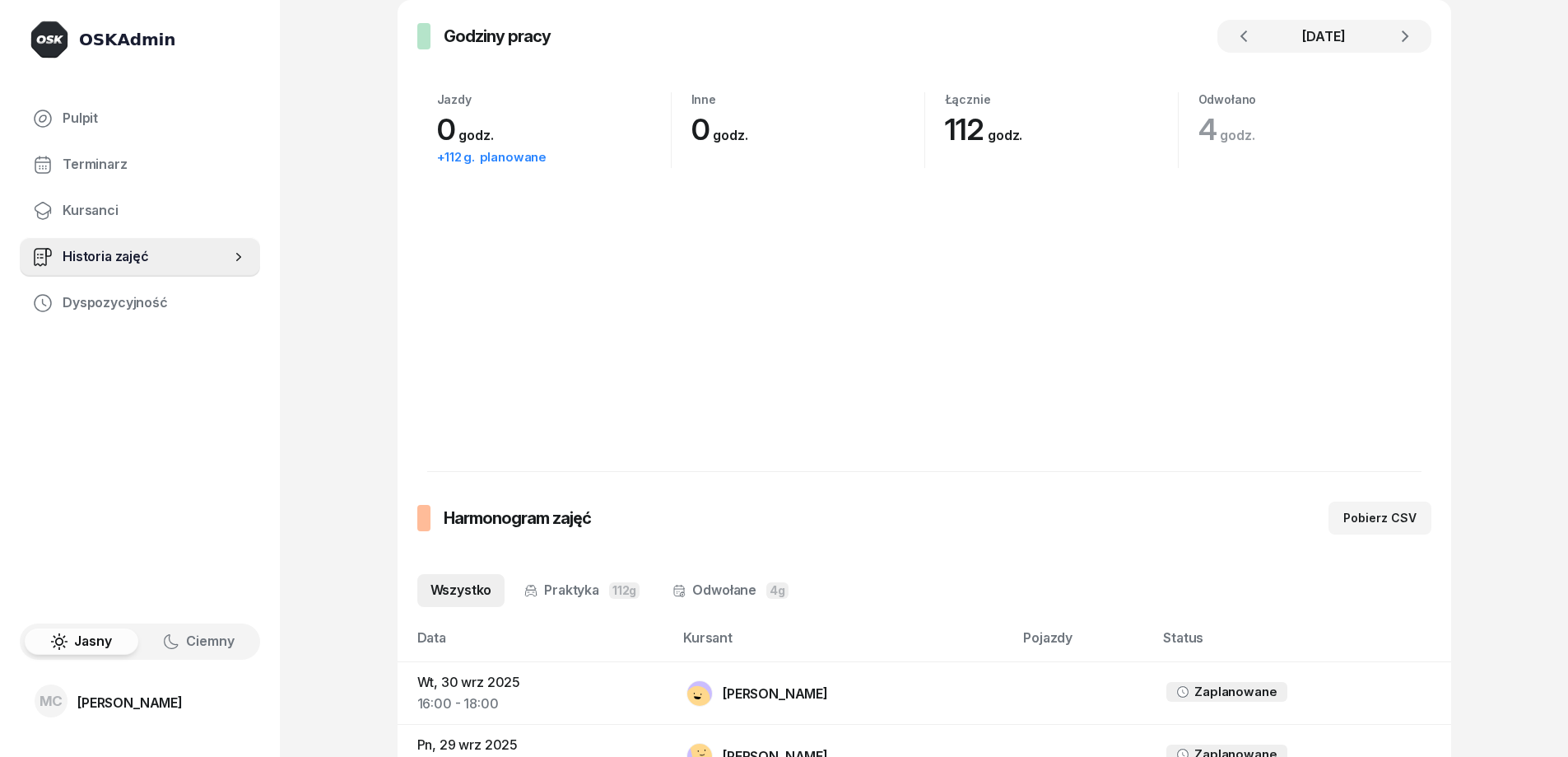
click at [1242, 27] on icon "button" at bounding box center [1244, 36] width 19 height 19
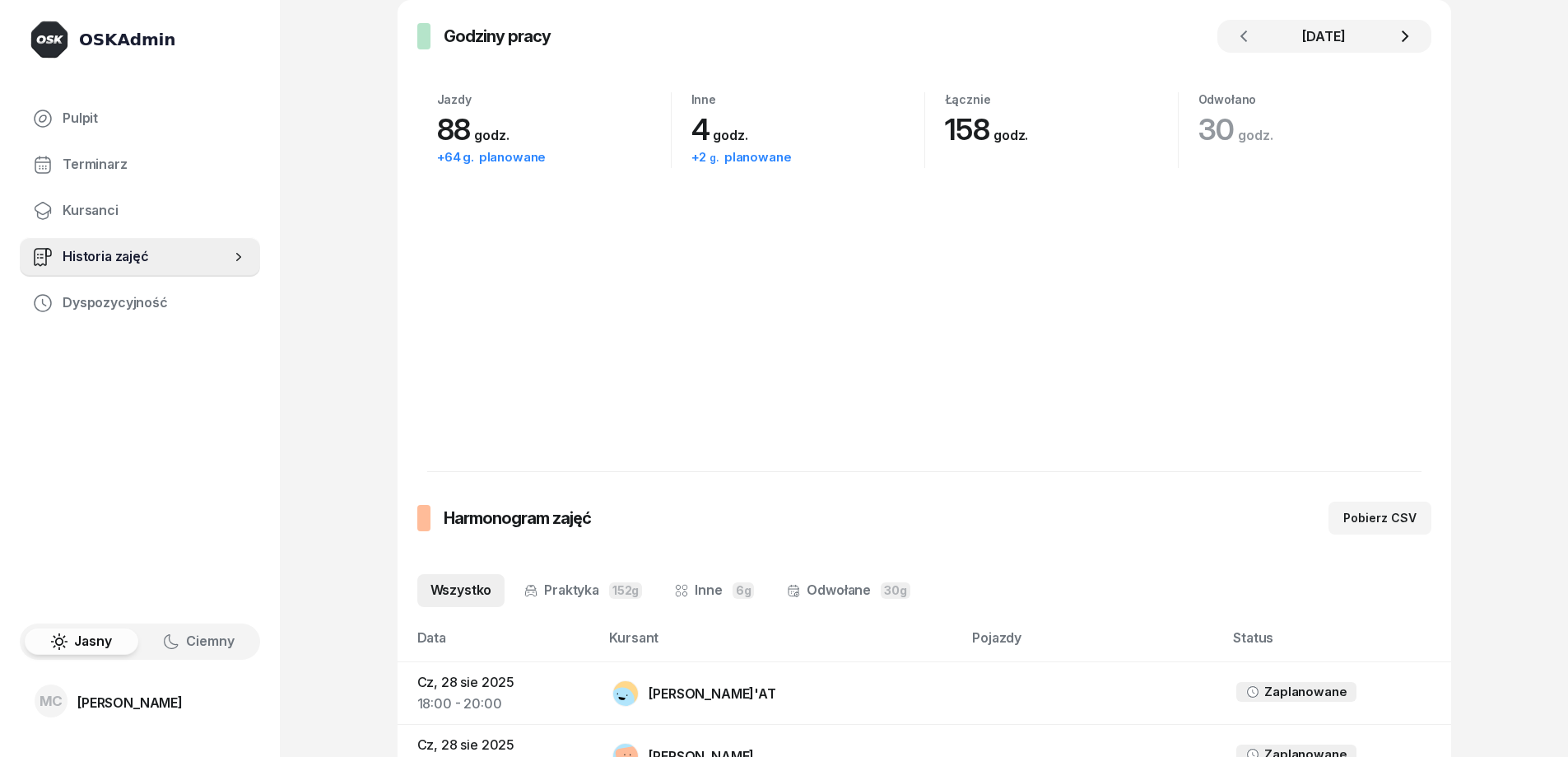
click at [1414, 45] on icon "button" at bounding box center [1405, 36] width 19 height 19
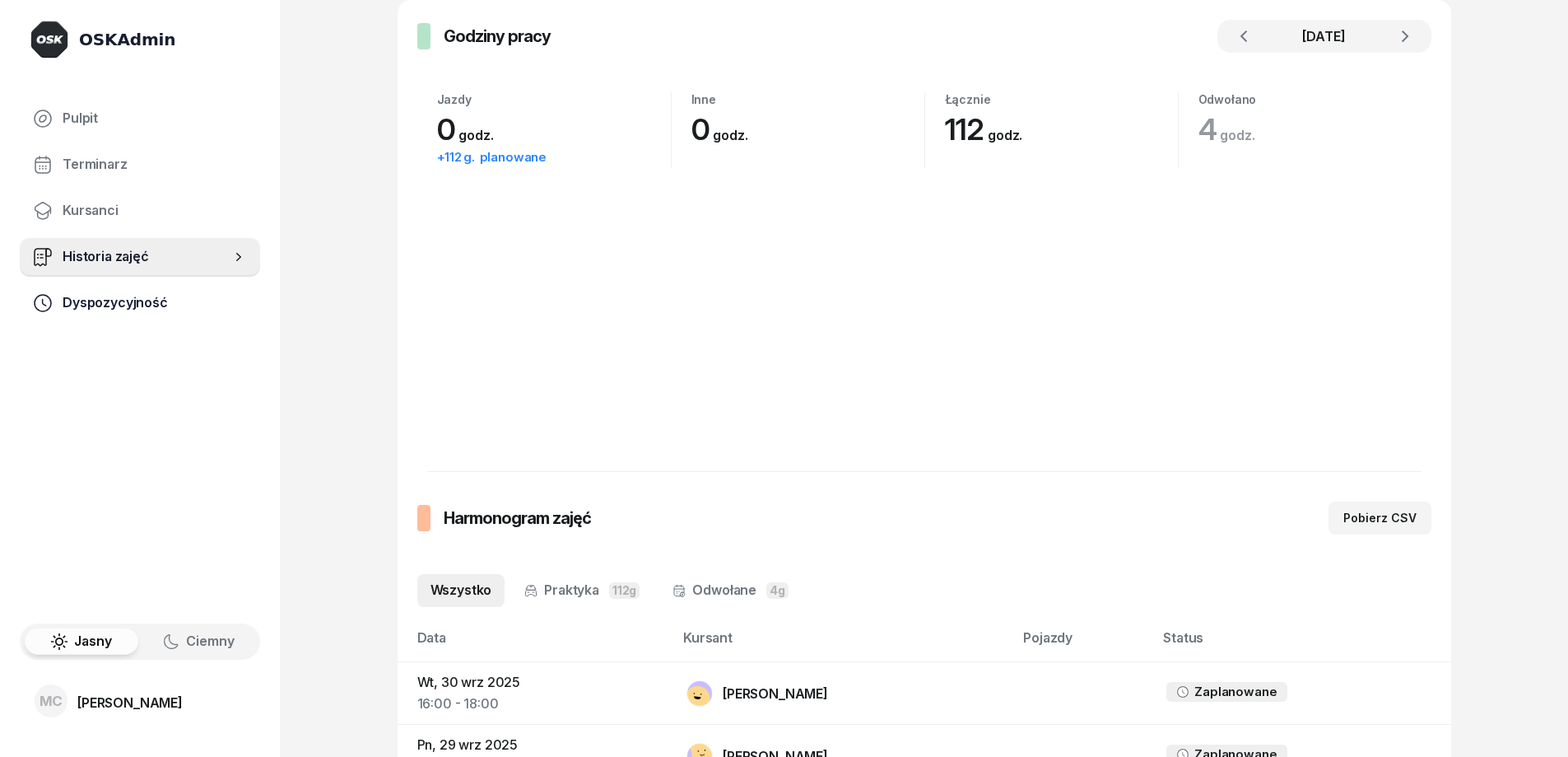
click at [143, 292] on span "Dyspozycyjność" at bounding box center [154, 303] width 185 height 21
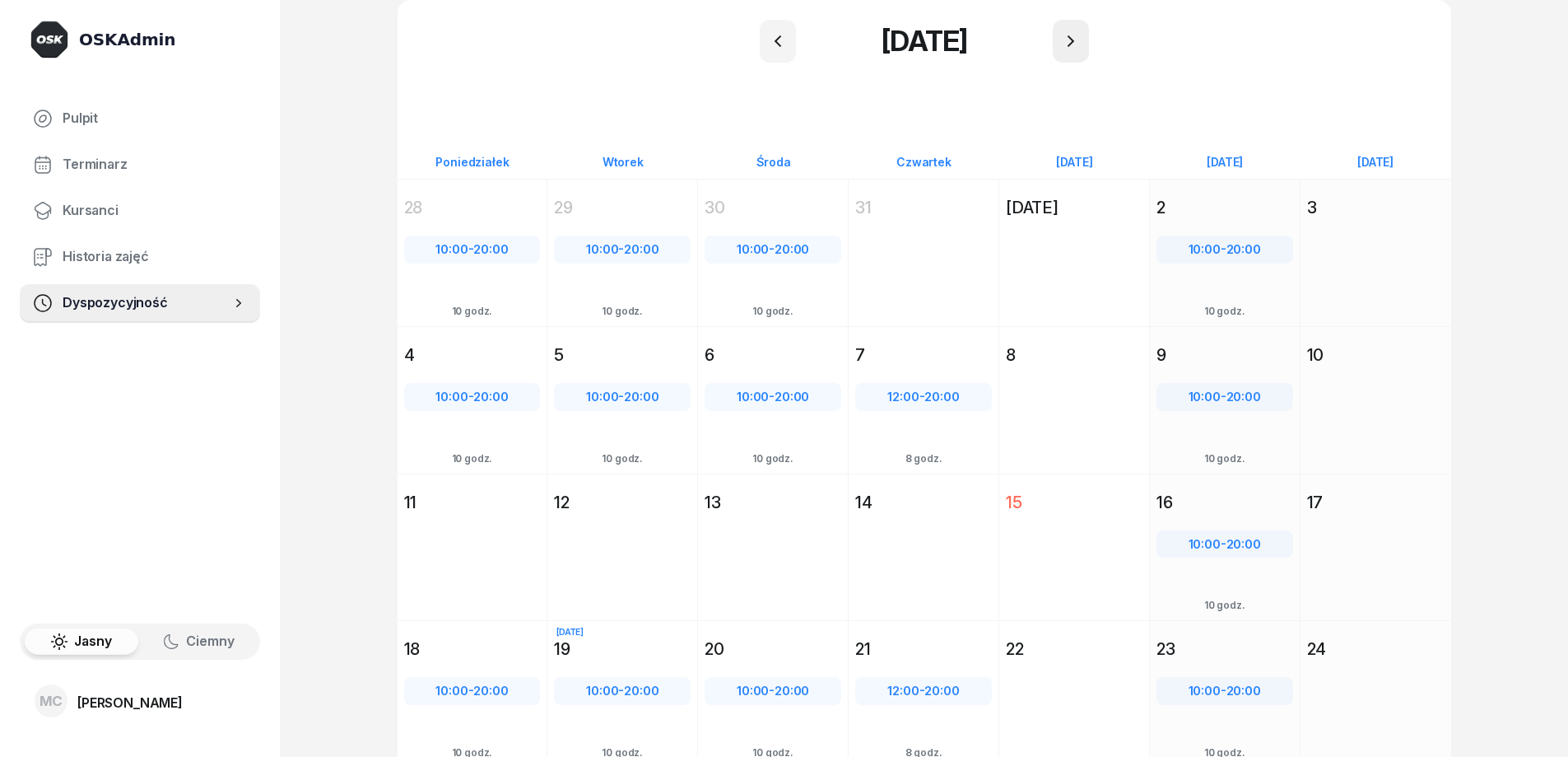
click at [1085, 59] on div "[DATE] [DATE]" at bounding box center [925, 41] width 1014 height 43
click at [1081, 46] on button "button" at bounding box center [1071, 41] width 36 height 43
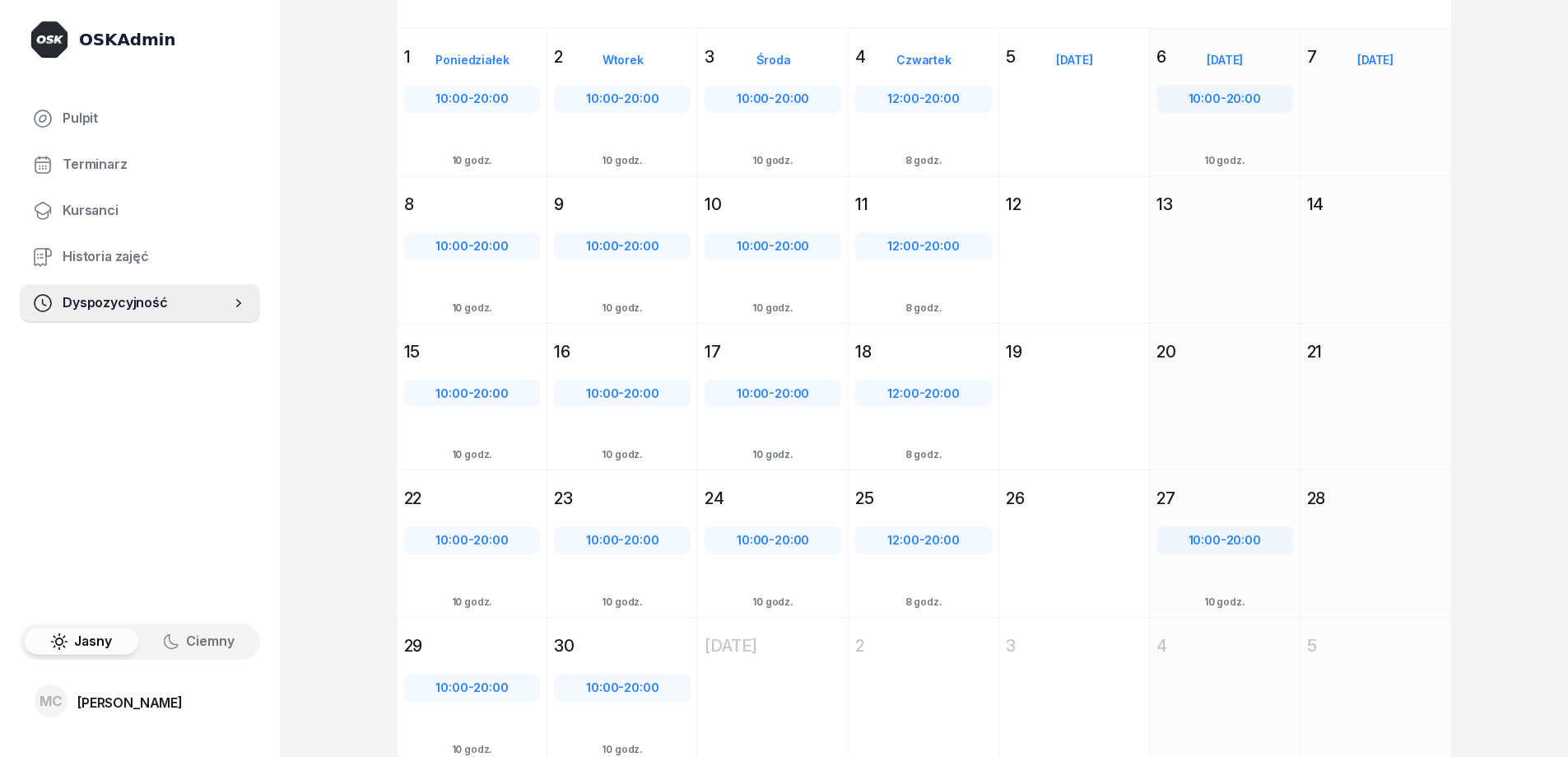
scroll to position [158, 0]
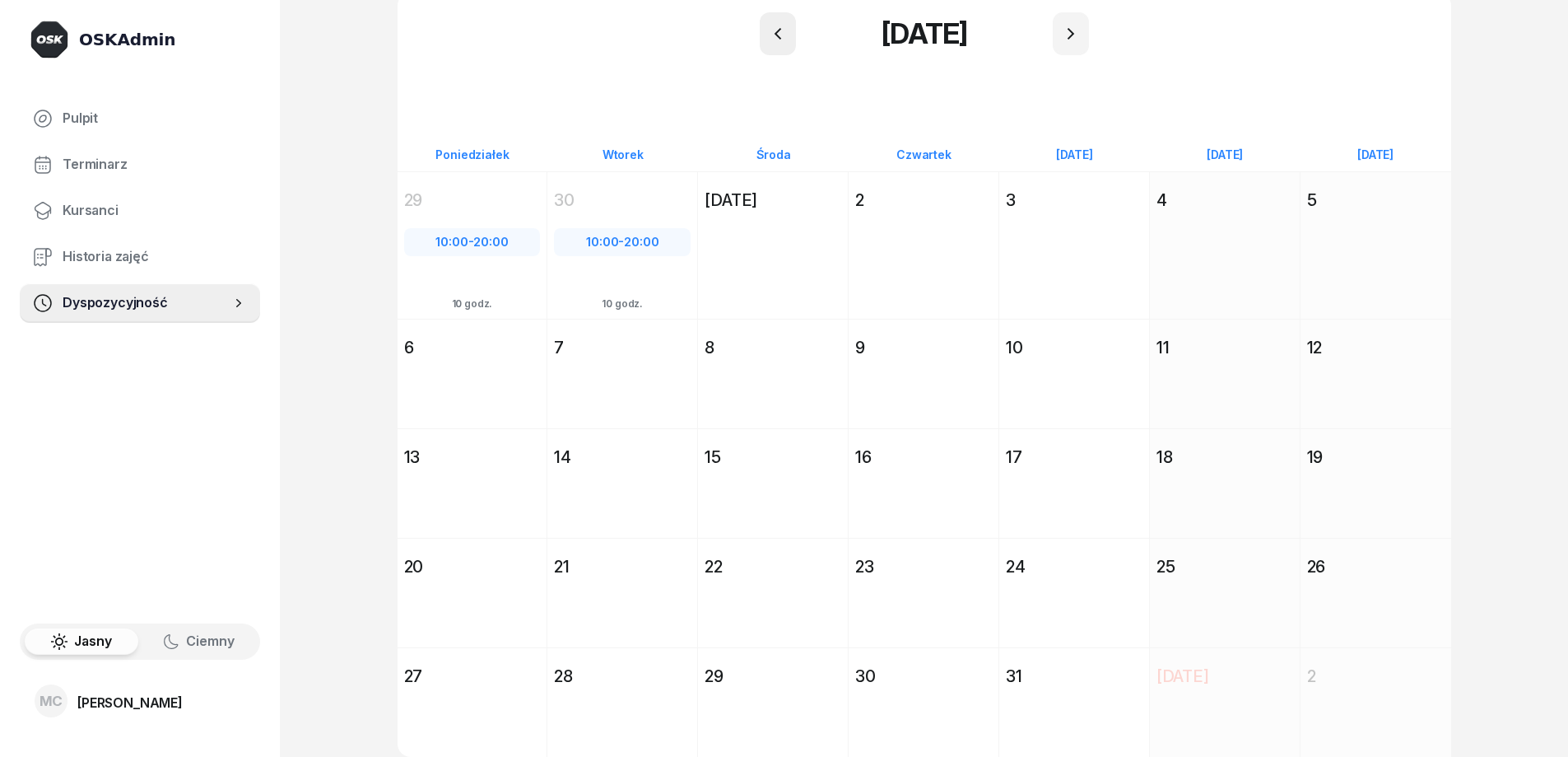
click at [770, 23] on button "button" at bounding box center [777, 34] width 36 height 43
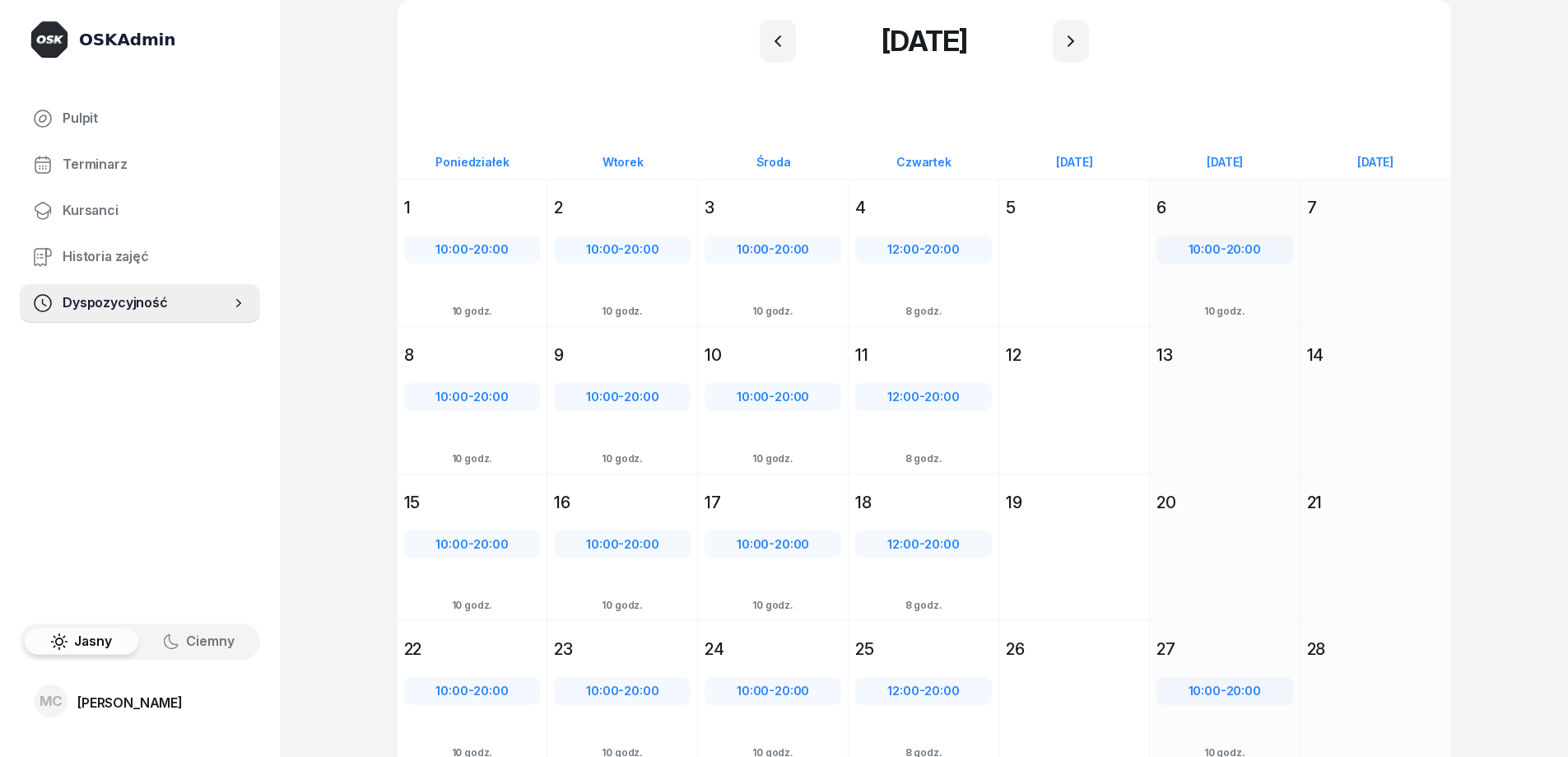
scroll to position [158, 0]
